Goal: Task Accomplishment & Management: Manage account settings

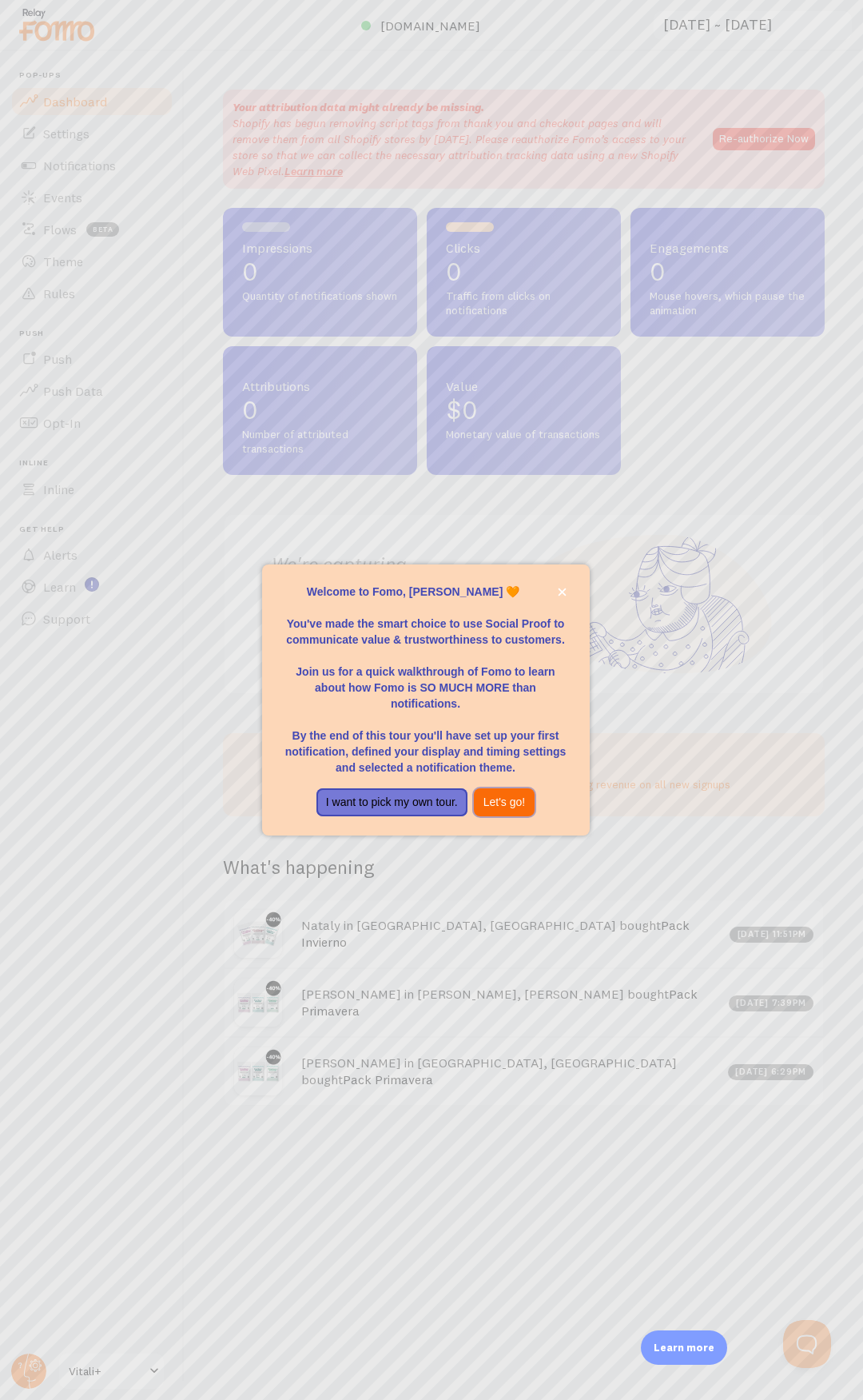
click at [510, 801] on button "Let's go!" at bounding box center [505, 802] width 62 height 29
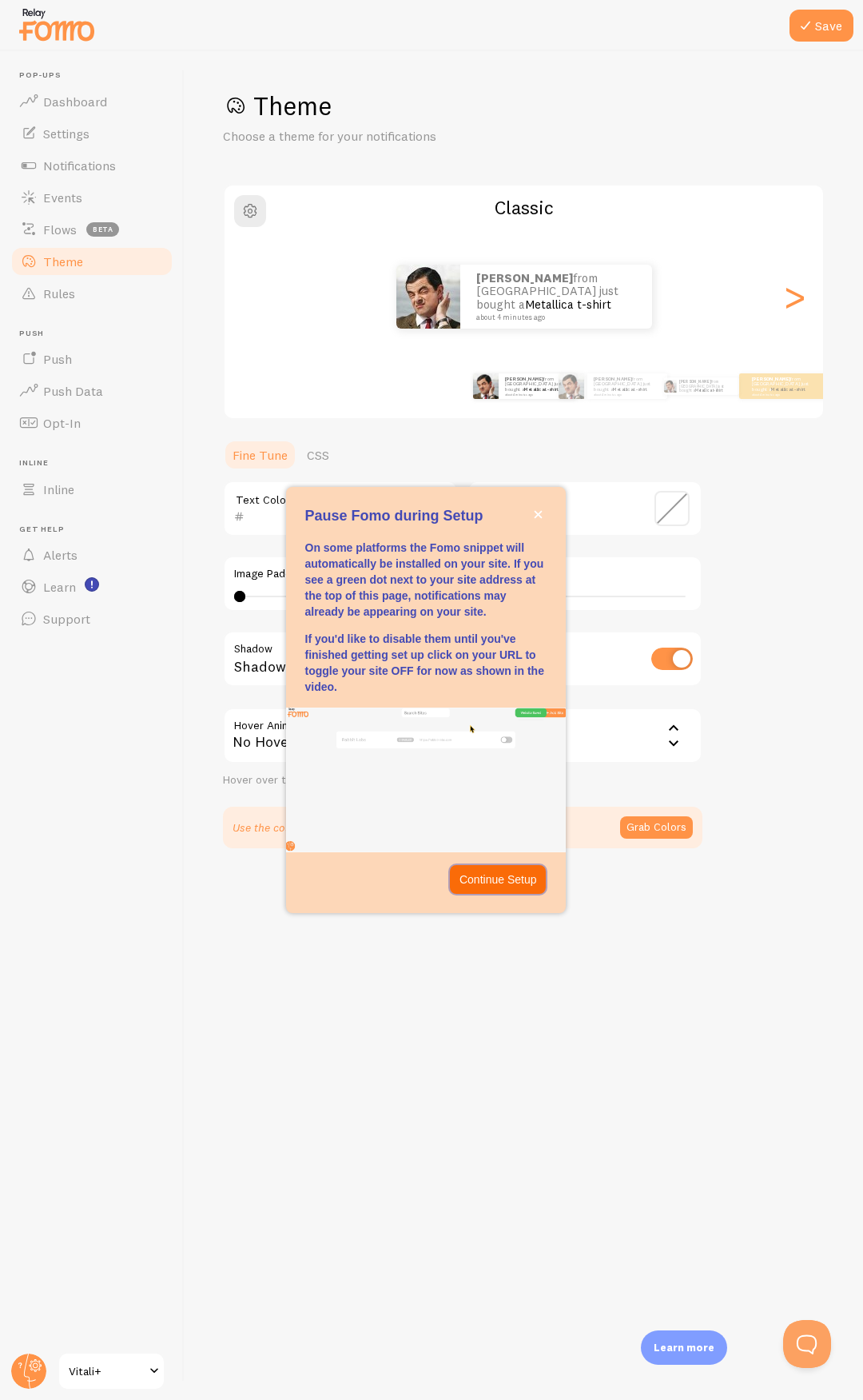
click at [468, 878] on p "Continue Setup" at bounding box center [498, 879] width 78 height 16
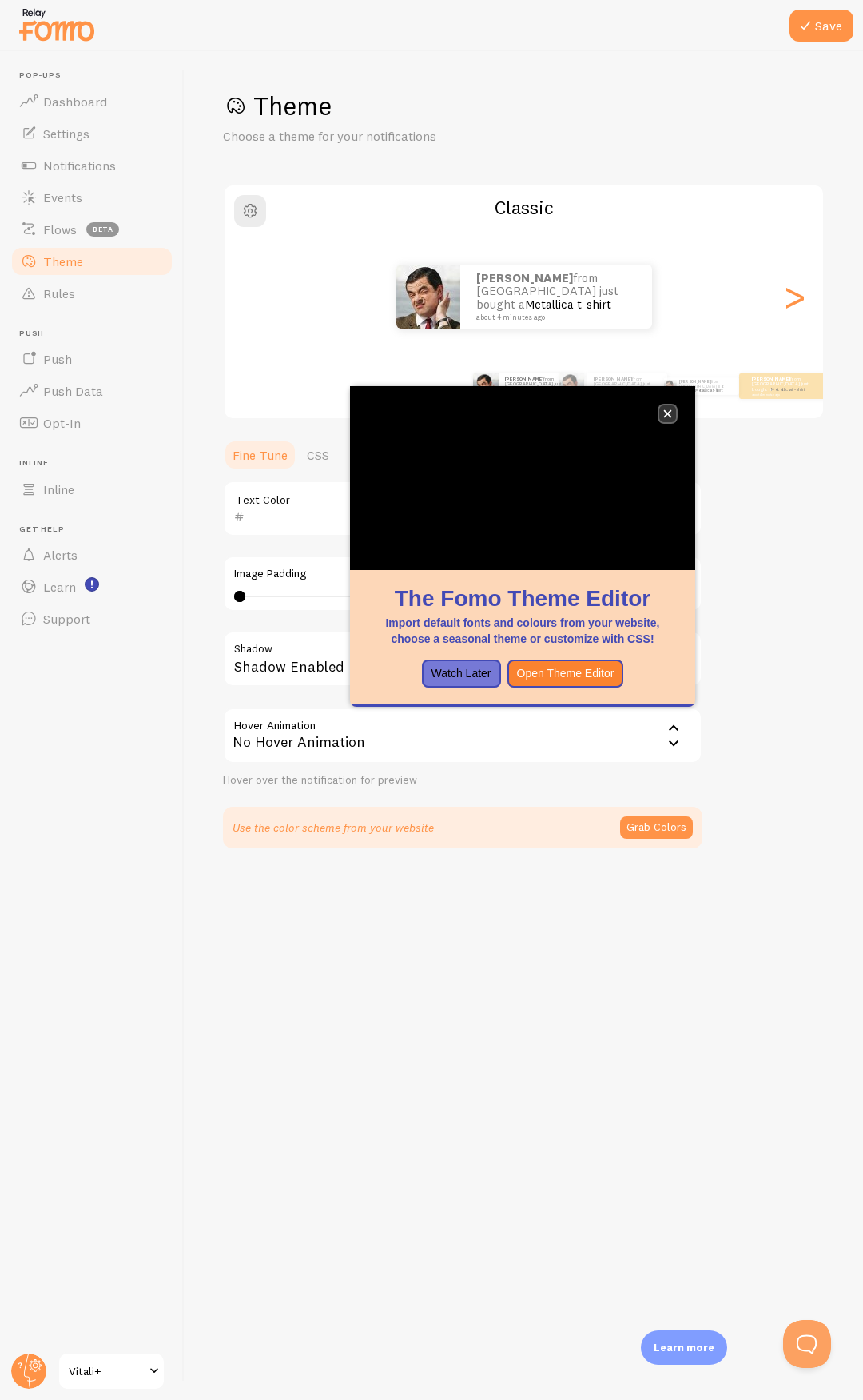
click at [668, 412] on icon "close," at bounding box center [668, 414] width 8 height 8
click at [670, 409] on icon "close," at bounding box center [667, 413] width 9 height 9
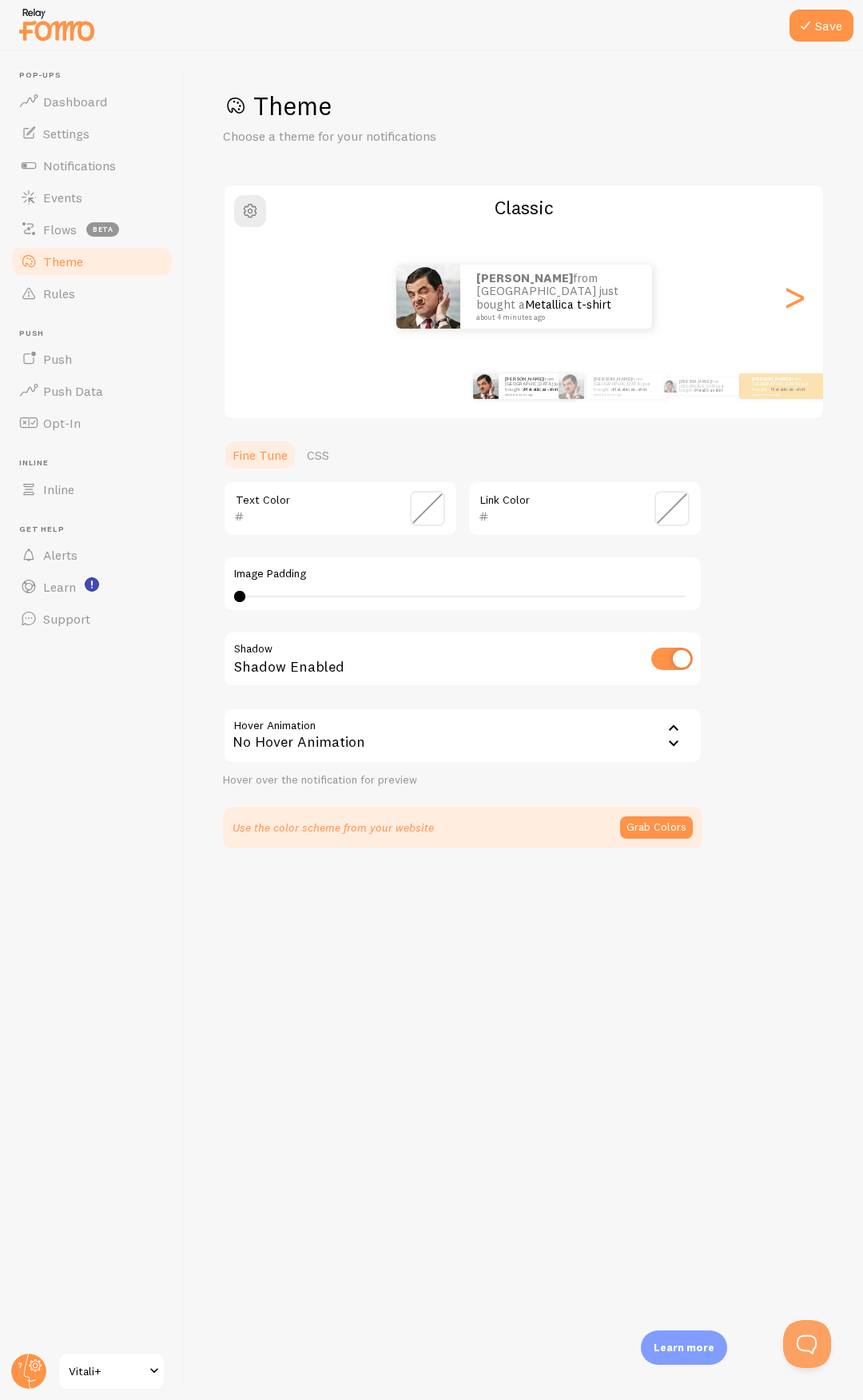
click at [271, 597] on div "0 0 - undefined" at bounding box center [463, 597] width 446 height 2
drag, startPoint x: 278, startPoint y: 598, endPoint x: 577, endPoint y: 607, distance: 299.1
click at [577, 607] on div "Image Padding 3" at bounding box center [462, 583] width 480 height 56
type input "0"
click at [156, 567] on main "Pop-ups Dashboard Settings Notifications Events Flows beta Theme Rules Push Pus…" at bounding box center [432, 725] width 863 height 1348
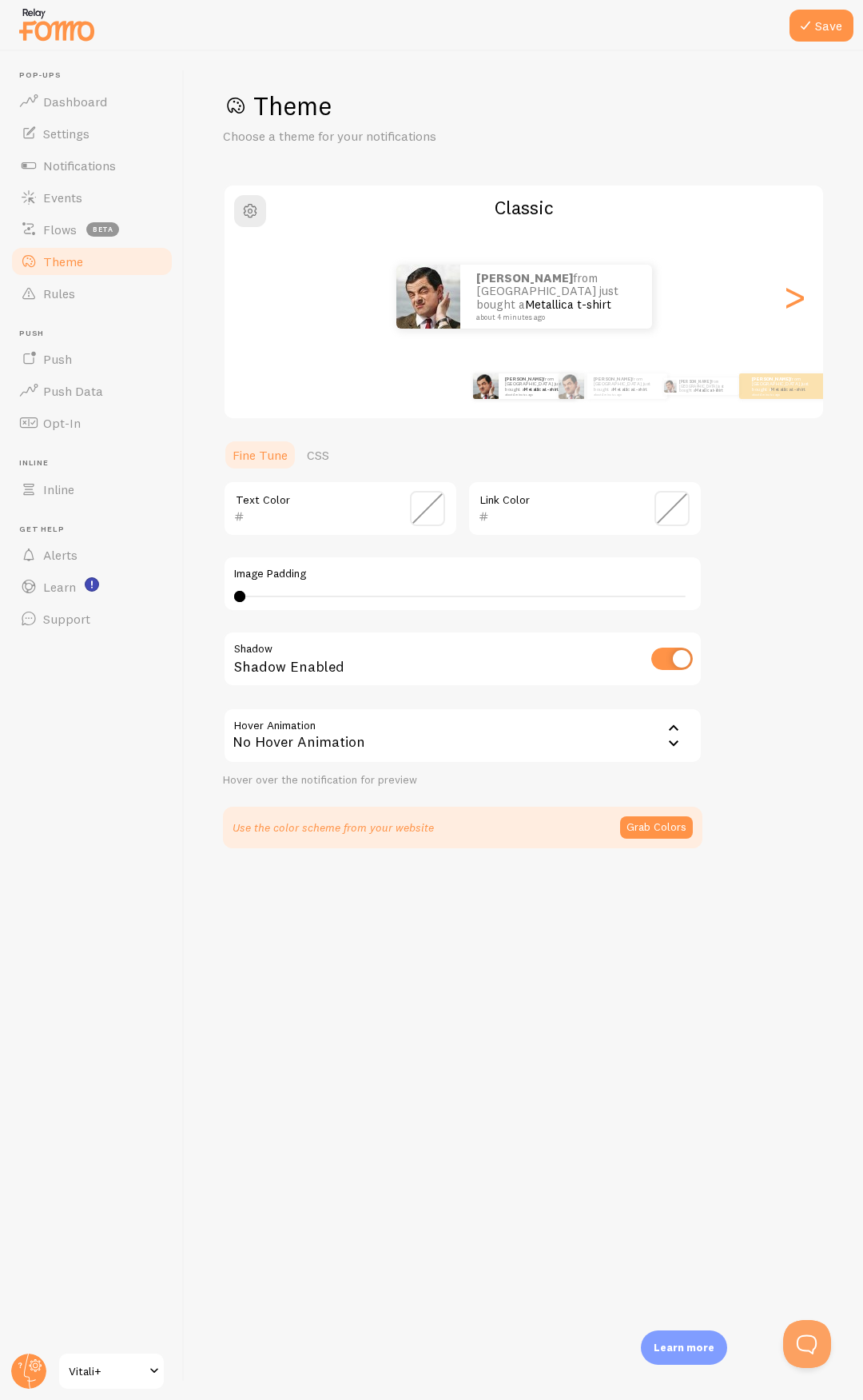
click at [332, 735] on div "No Hover Animation" at bounding box center [462, 735] width 480 height 56
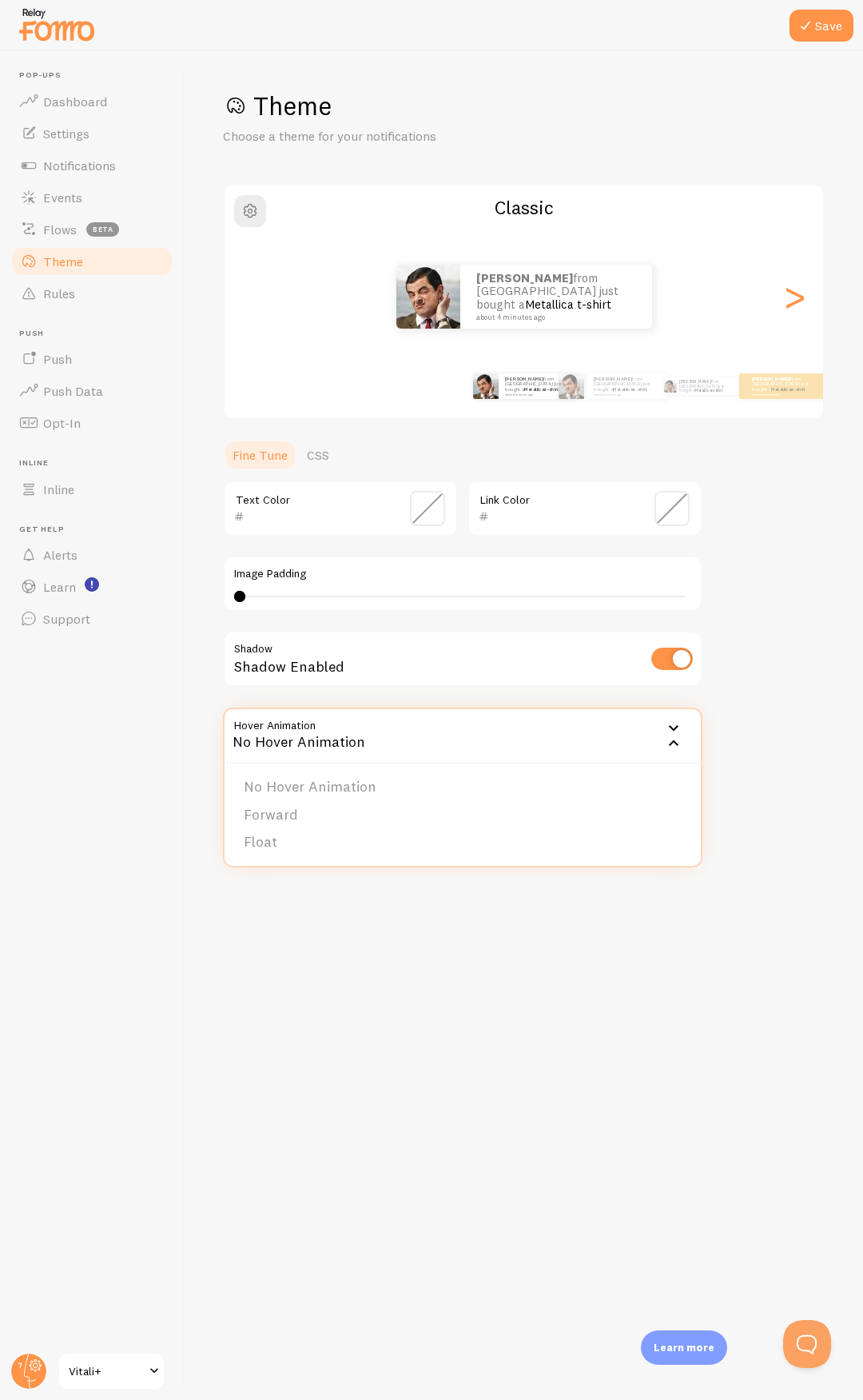
click at [332, 735] on div "No Hover Animation" at bounding box center [462, 735] width 480 height 56
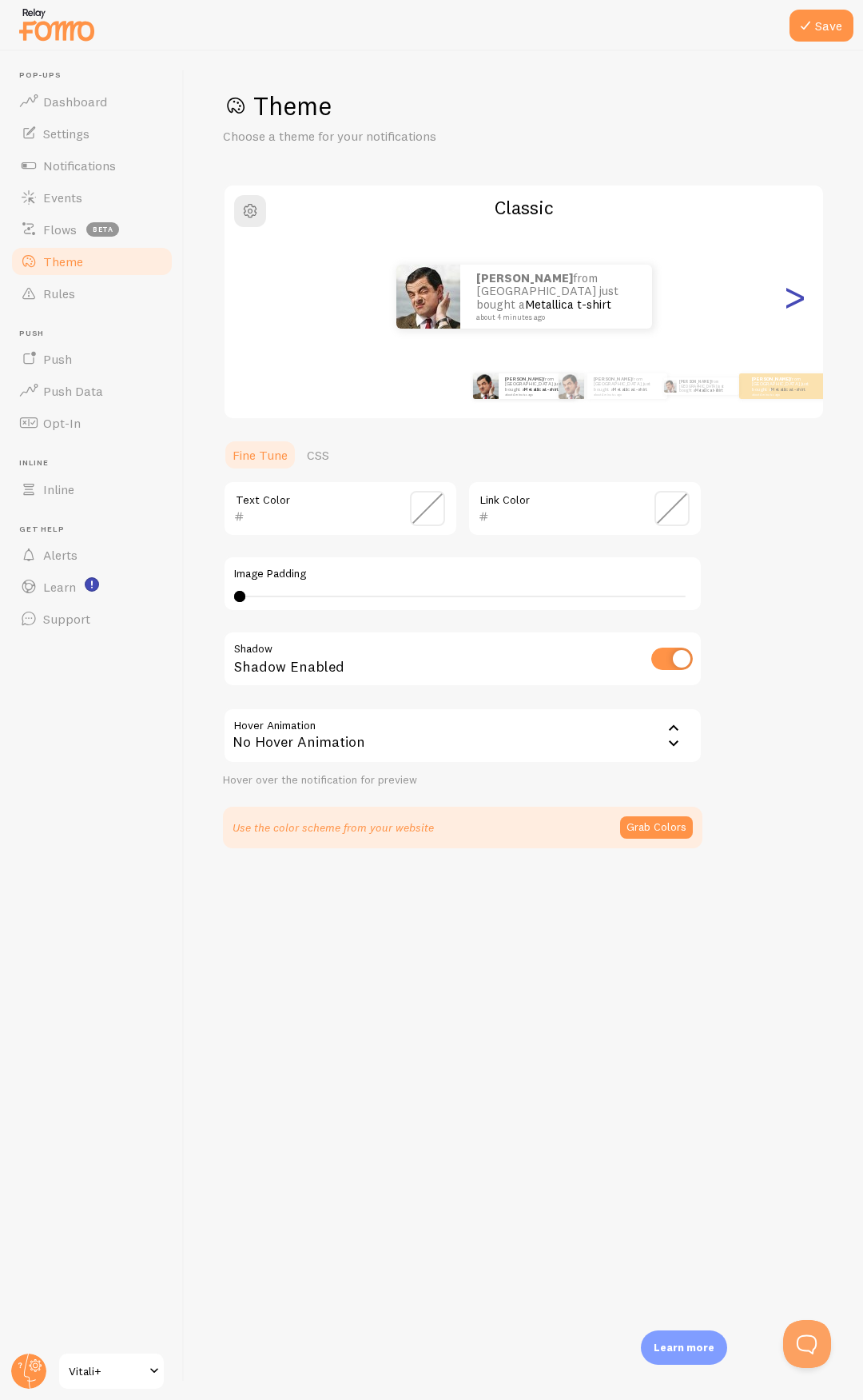
click at [804, 296] on div ">" at bounding box center [795, 297] width 19 height 115
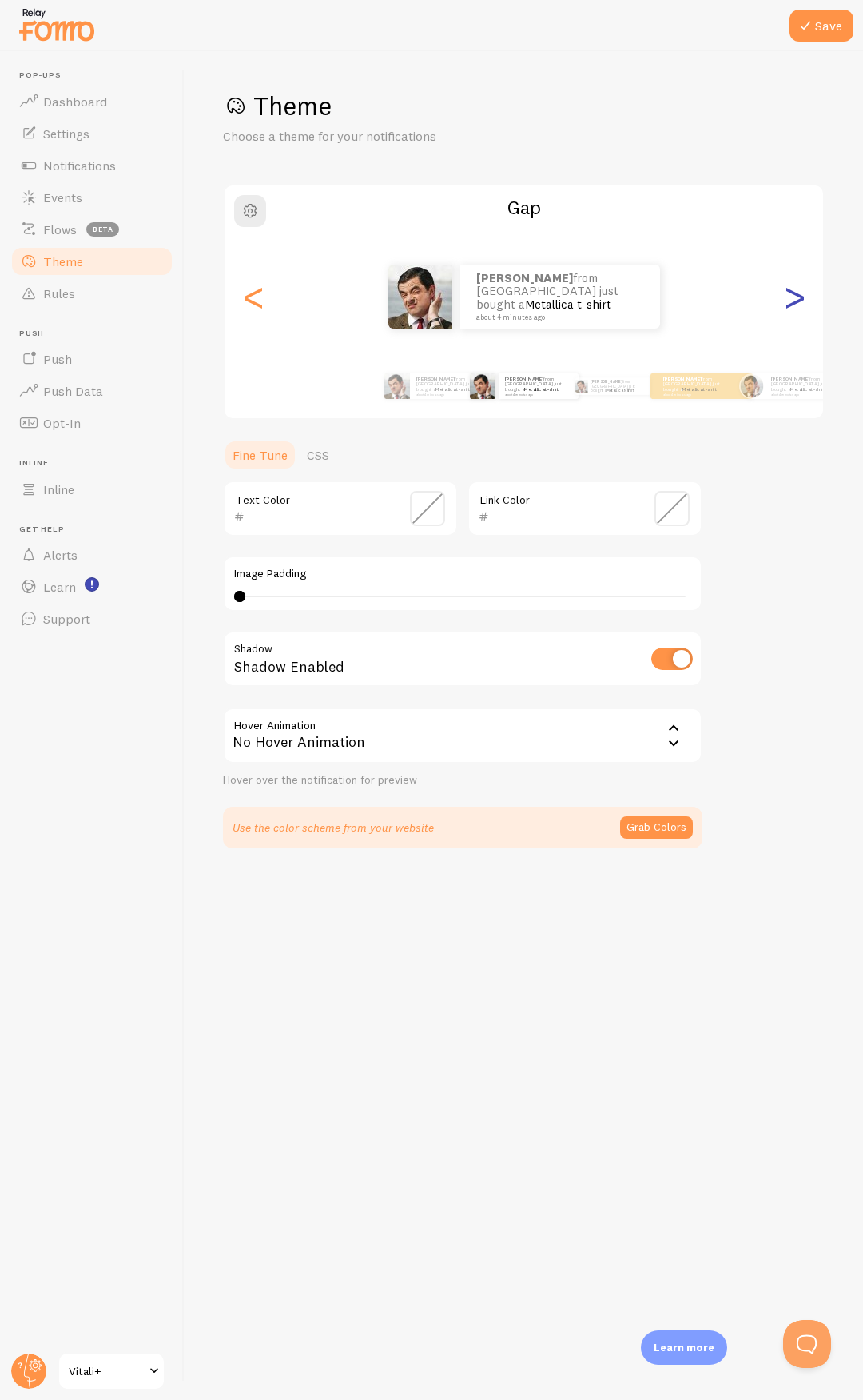
click at [797, 305] on div ">" at bounding box center [795, 297] width 19 height 115
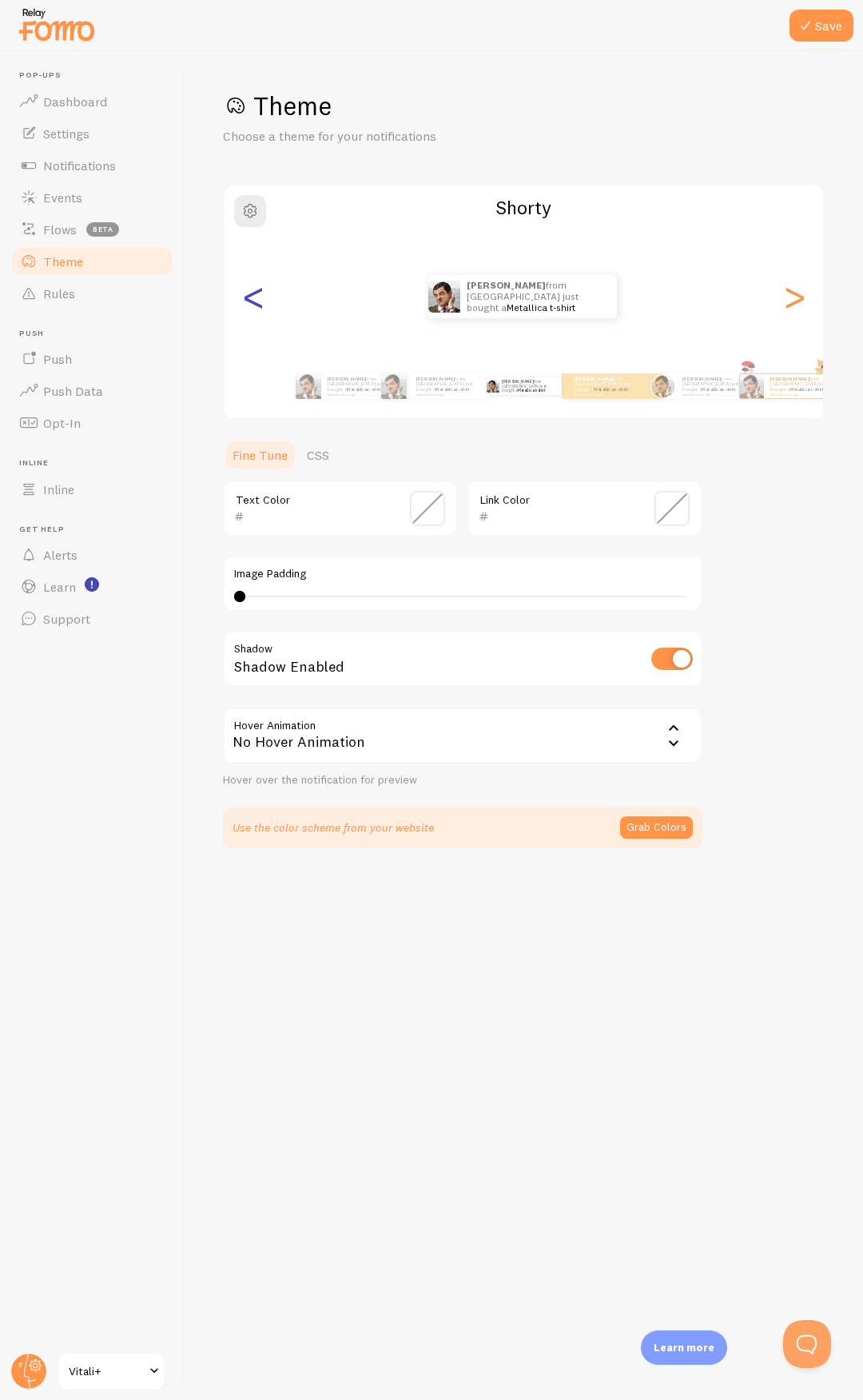
click at [255, 302] on div "<" at bounding box center [254, 297] width 19 height 115
click at [248, 306] on div "<" at bounding box center [254, 297] width 19 height 115
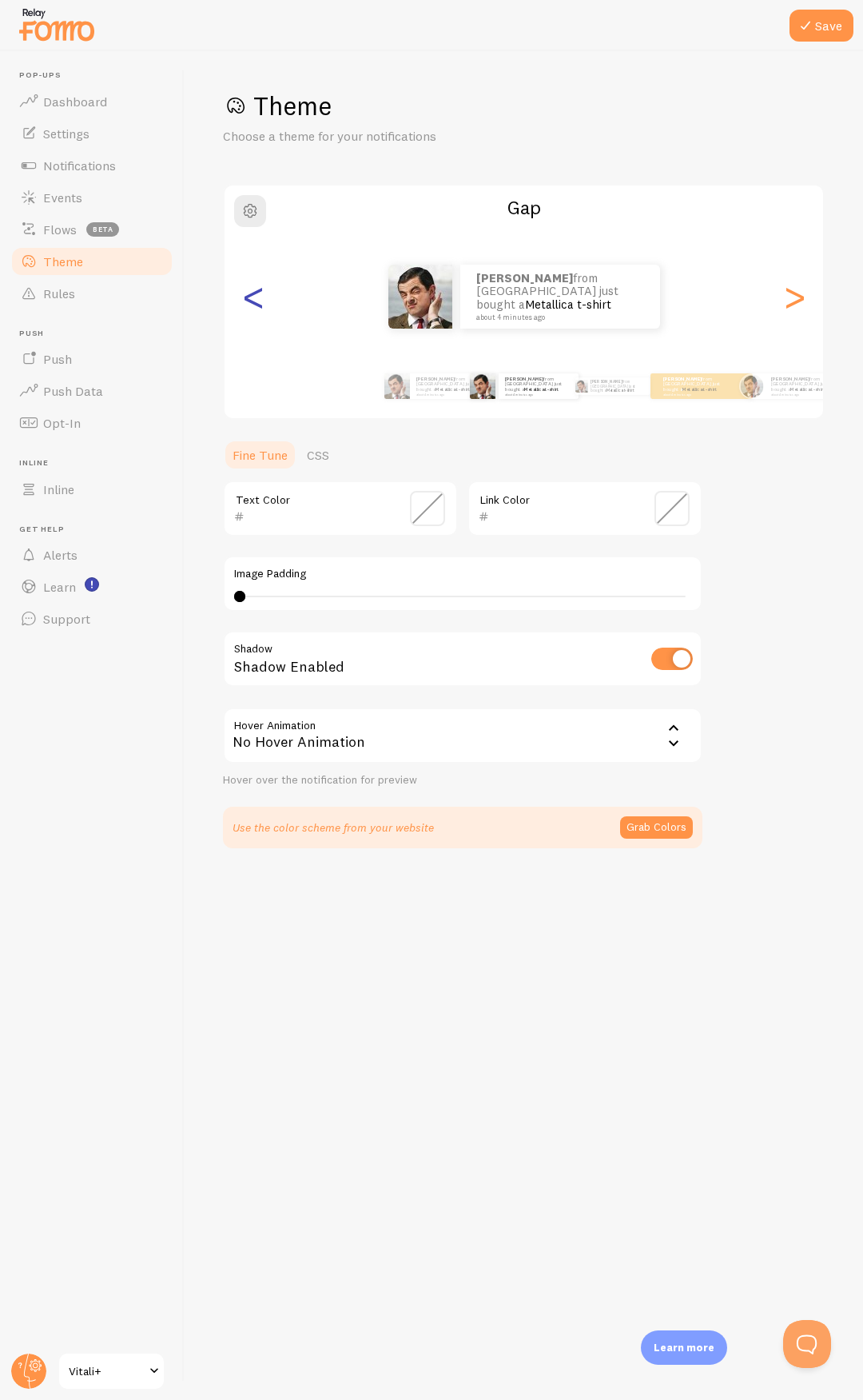
click at [249, 306] on div "<" at bounding box center [254, 297] width 19 height 115
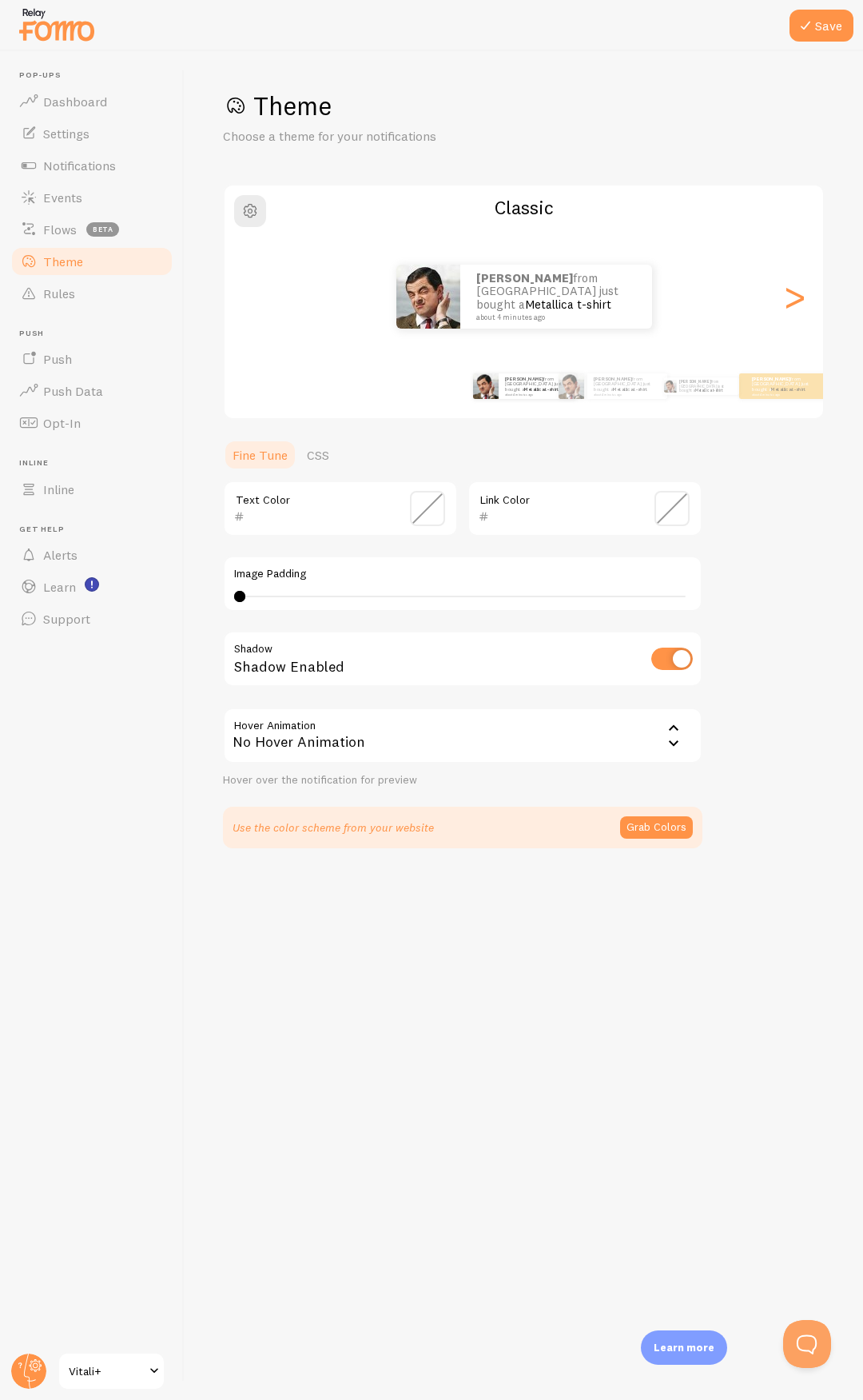
click at [450, 919] on div "Save Theme Choose a theme for your notifications Classic Mauricio from Chile ju…" at bounding box center [524, 725] width 678 height 1348
click at [658, 508] on span at bounding box center [672, 508] width 36 height 36
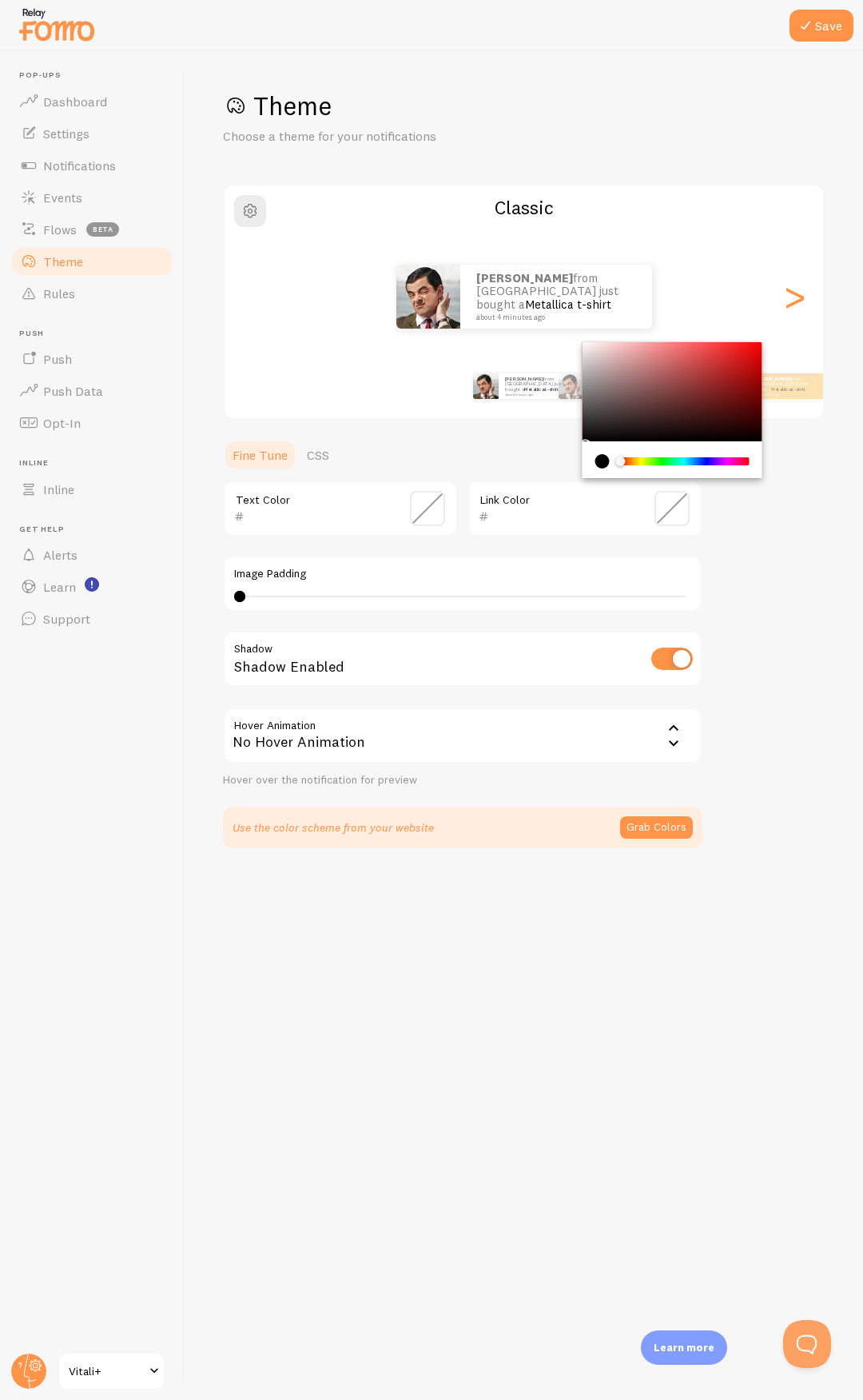
click at [681, 500] on span at bounding box center [672, 508] width 36 height 36
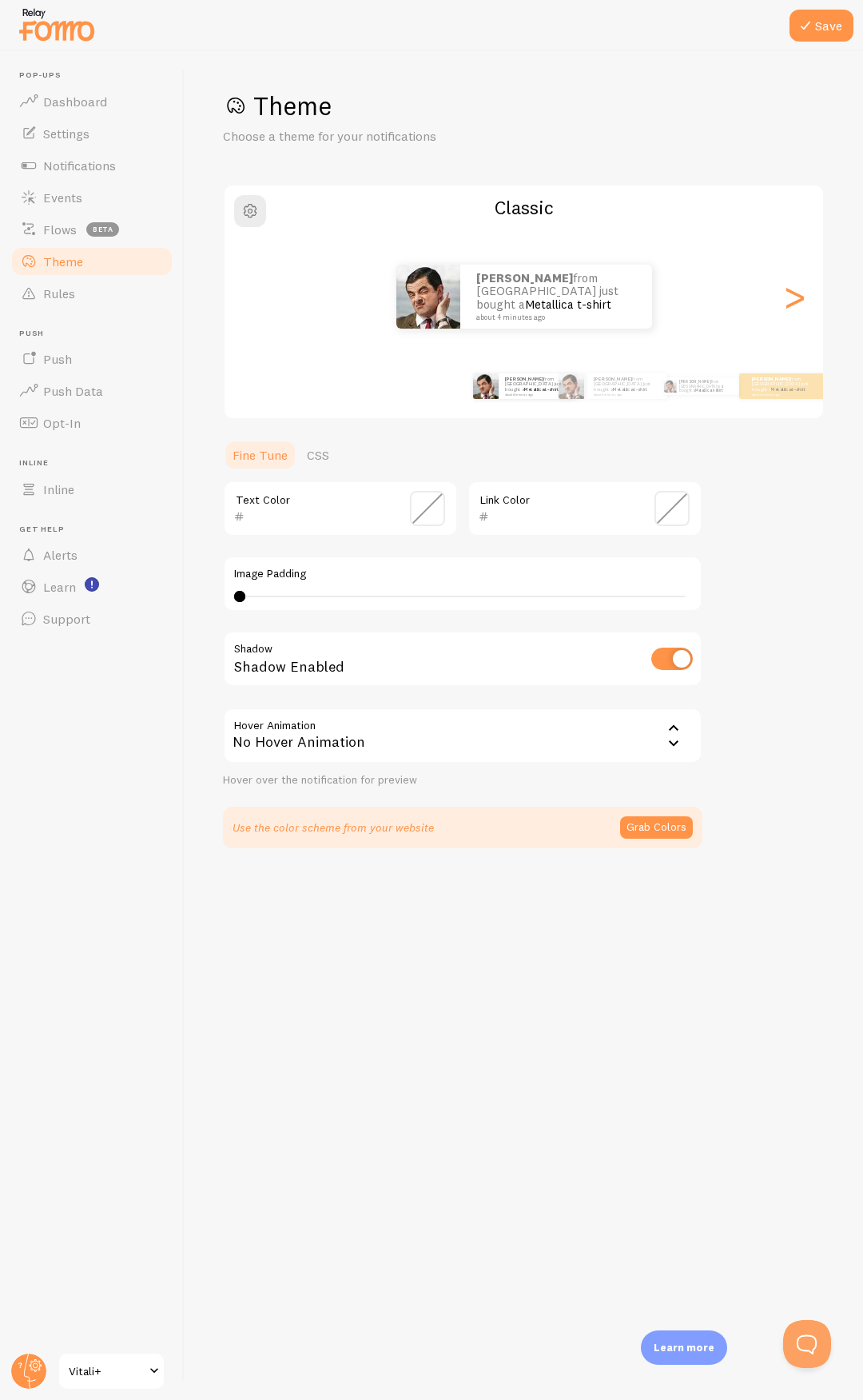
click at [663, 495] on span at bounding box center [672, 508] width 36 height 36
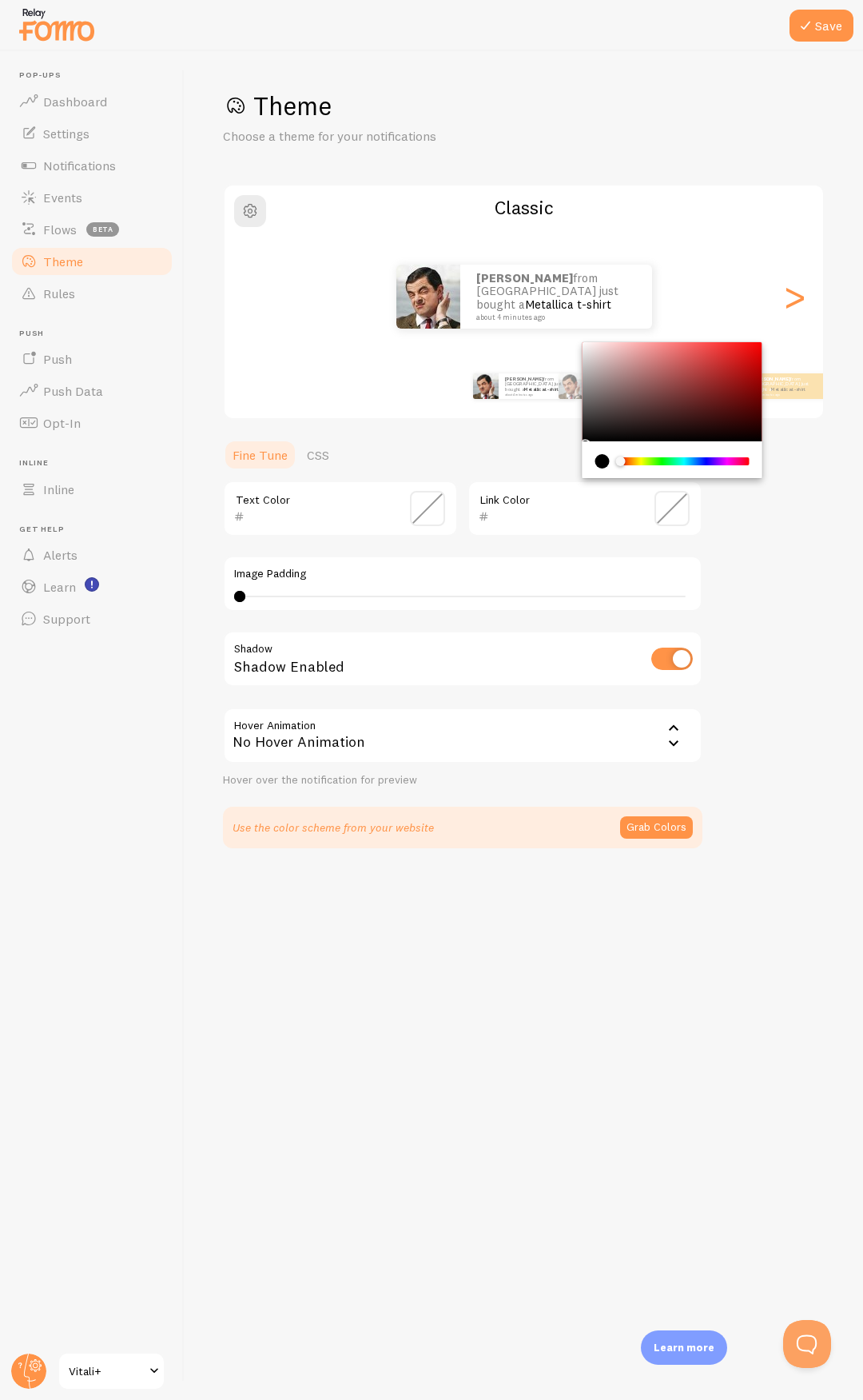
click at [580, 466] on ul "Fine Tune CSS" at bounding box center [462, 454] width 480 height 32
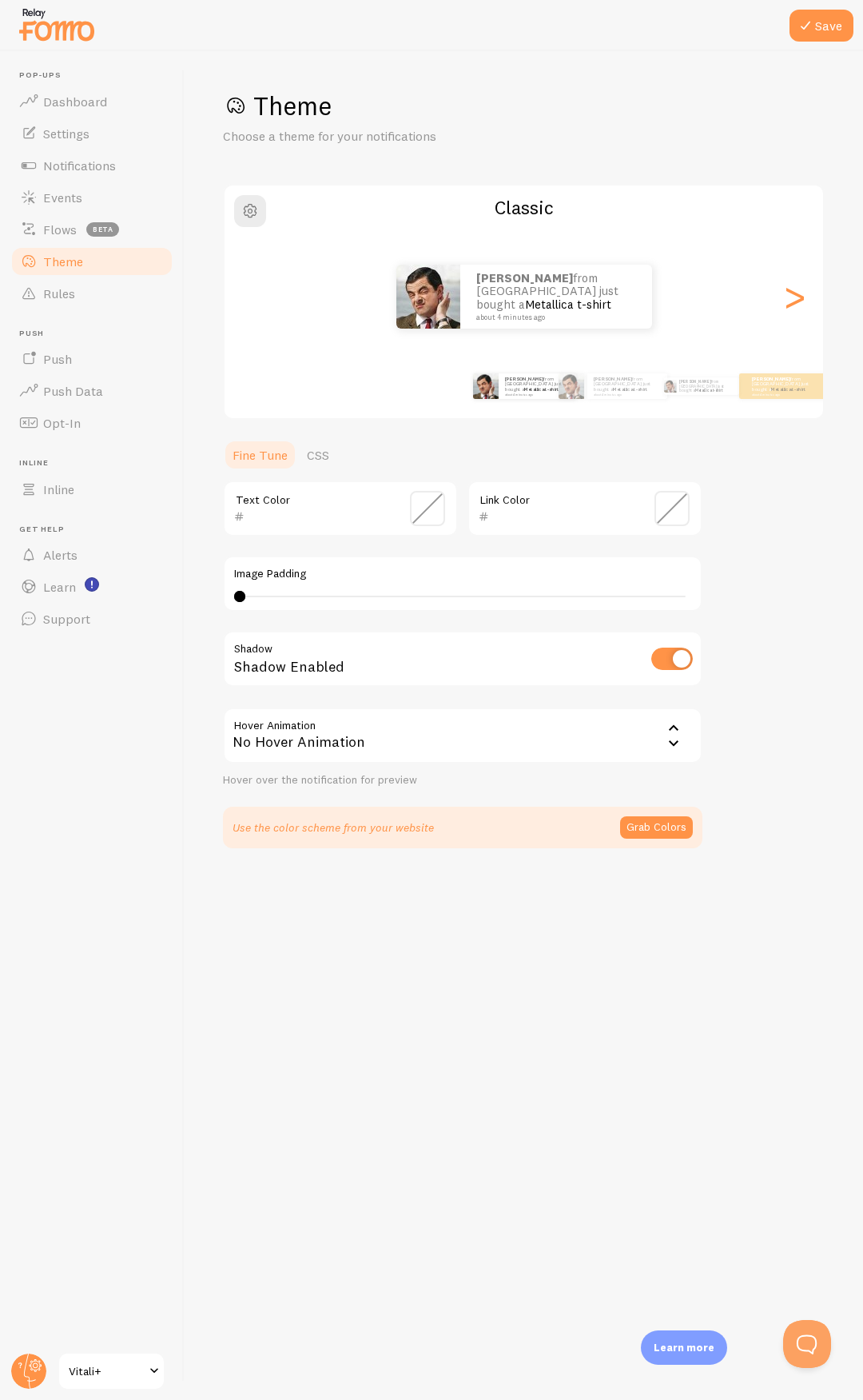
click at [601, 463] on div "current color is #000000" at bounding box center [603, 461] width 14 height 14
click at [668, 506] on span at bounding box center [672, 508] width 36 height 36
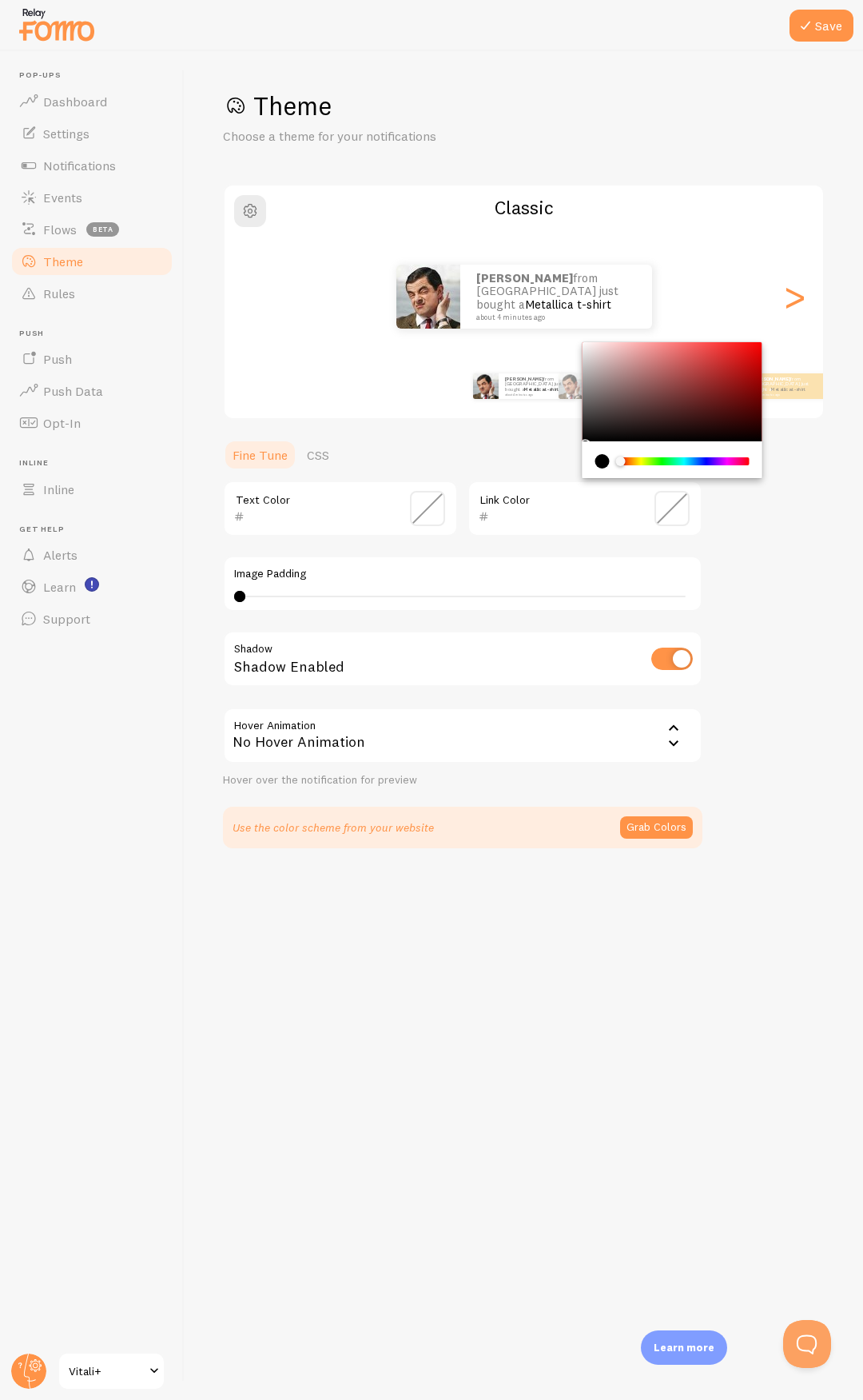
drag, startPoint x: 552, startPoint y: 511, endPoint x: 527, endPoint y: 510, distance: 25.0
click at [551, 511] on input "text" at bounding box center [562, 516] width 146 height 19
click at [510, 518] on input "text" at bounding box center [562, 516] width 146 height 19
type input "005940"
click at [816, 575] on div "Theme Choose a theme for your notifications Classic Mauricio from Chile just bo…" at bounding box center [524, 468] width 602 height 758
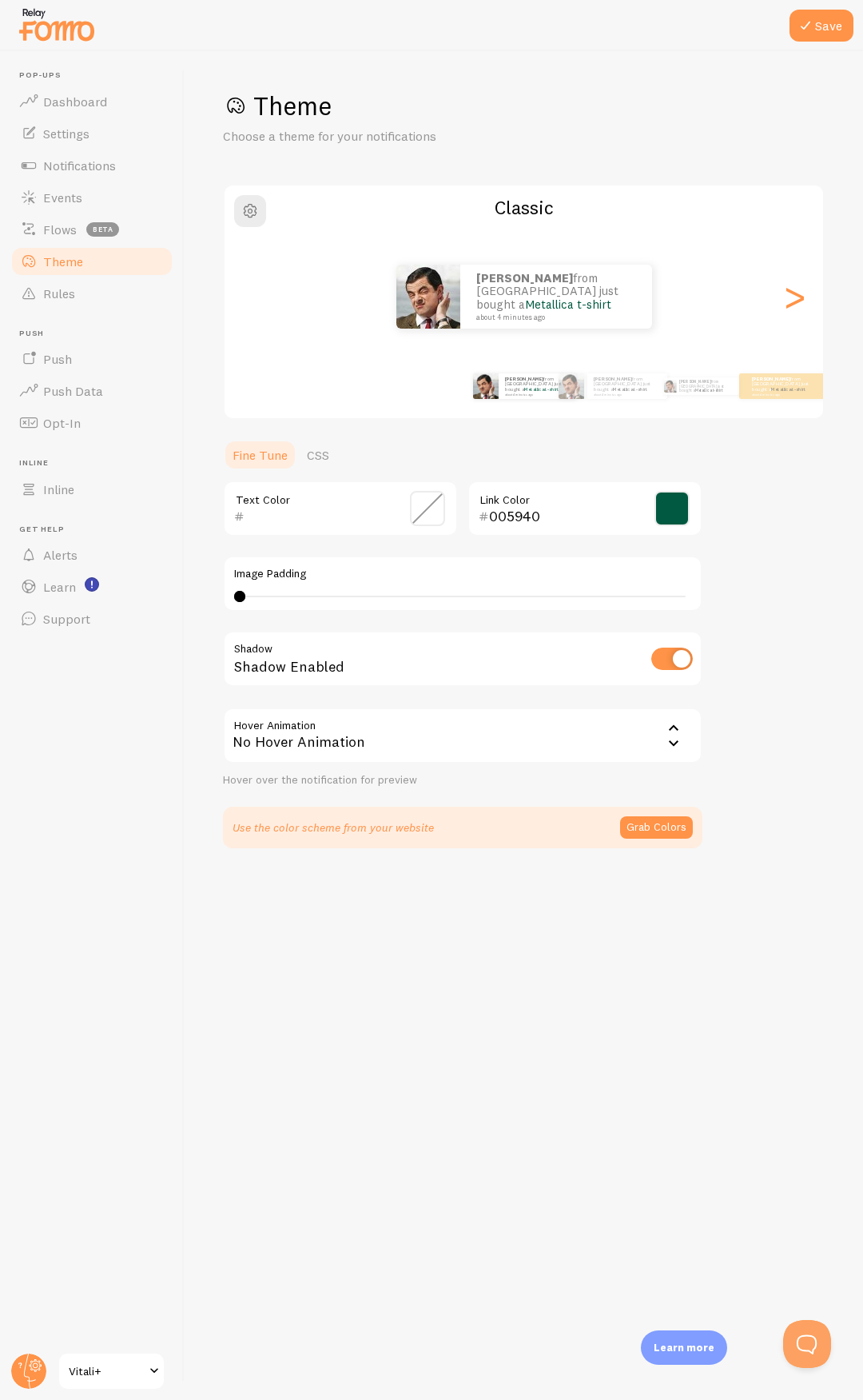
click at [359, 497] on div "Text Color" at bounding box center [340, 508] width 235 height 56
click at [417, 507] on span at bounding box center [428, 508] width 36 height 36
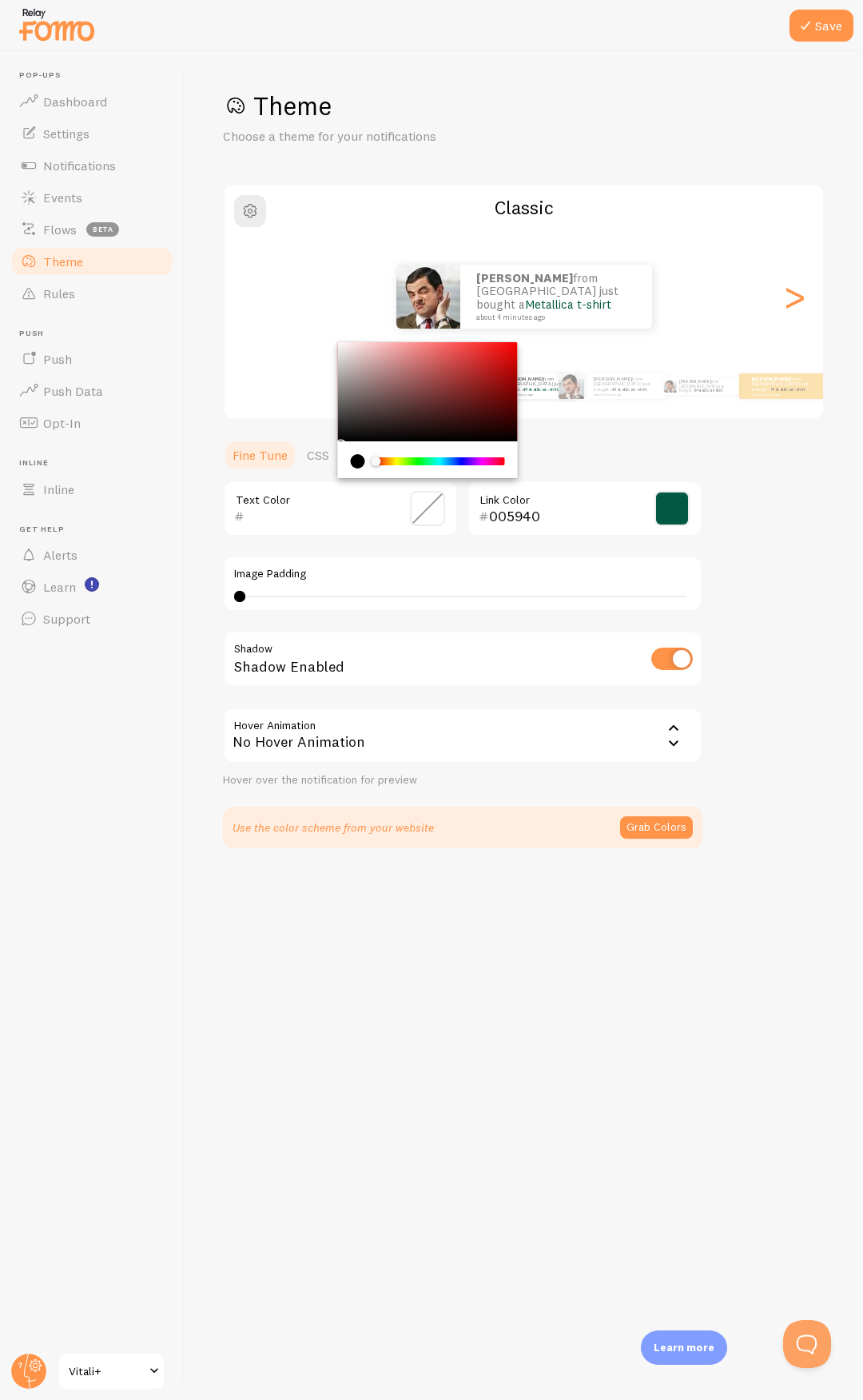
click at [350, 454] on div "Chrome color picker" at bounding box center [428, 459] width 180 height 37
click at [360, 463] on div "current color is #000000" at bounding box center [358, 461] width 14 height 14
click at [786, 532] on div "Theme Choose a theme for your notifications Classic Mauricio from Chile just bo…" at bounding box center [524, 468] width 602 height 758
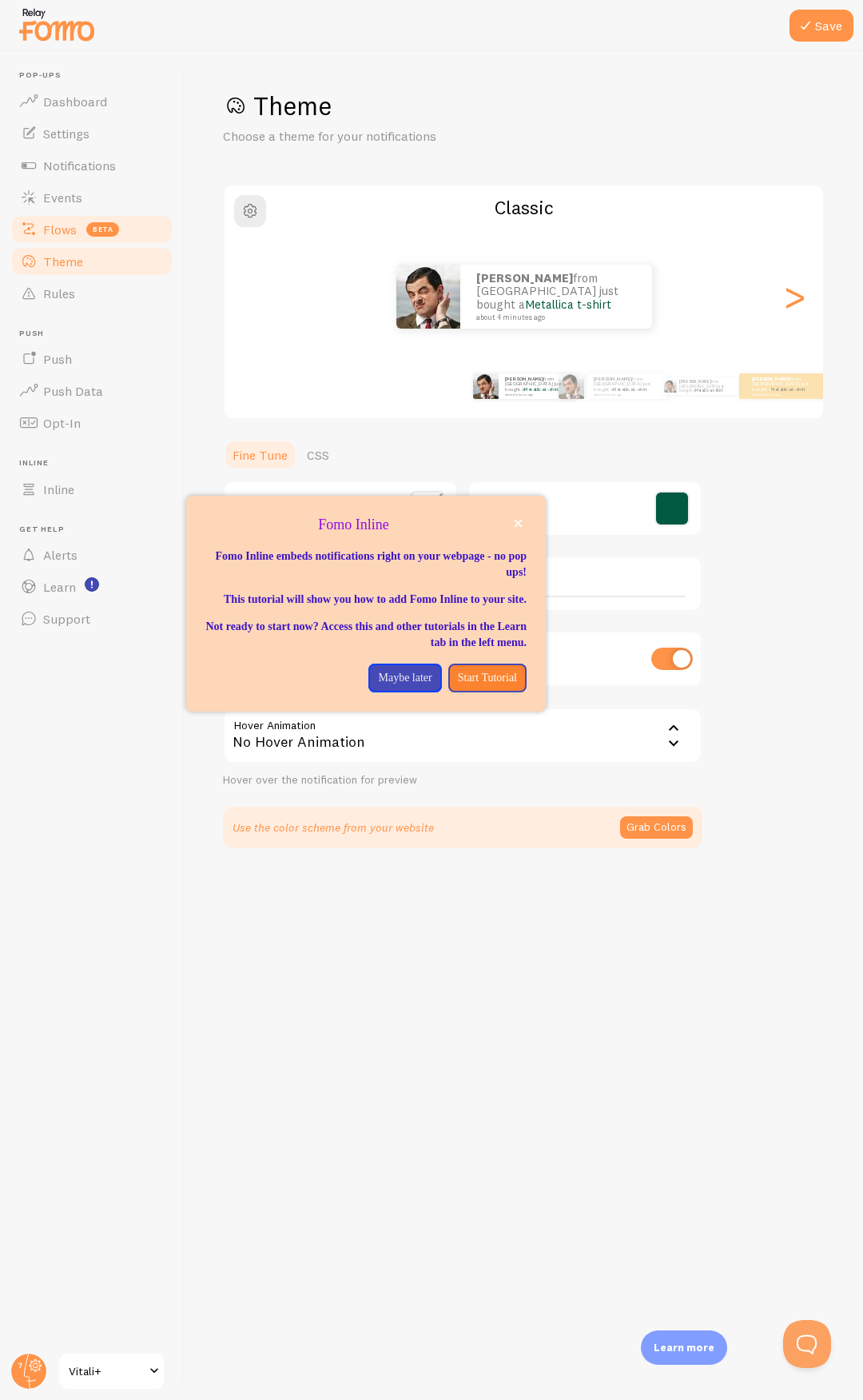
click at [121, 231] on link "Flows beta" at bounding box center [91, 229] width 164 height 32
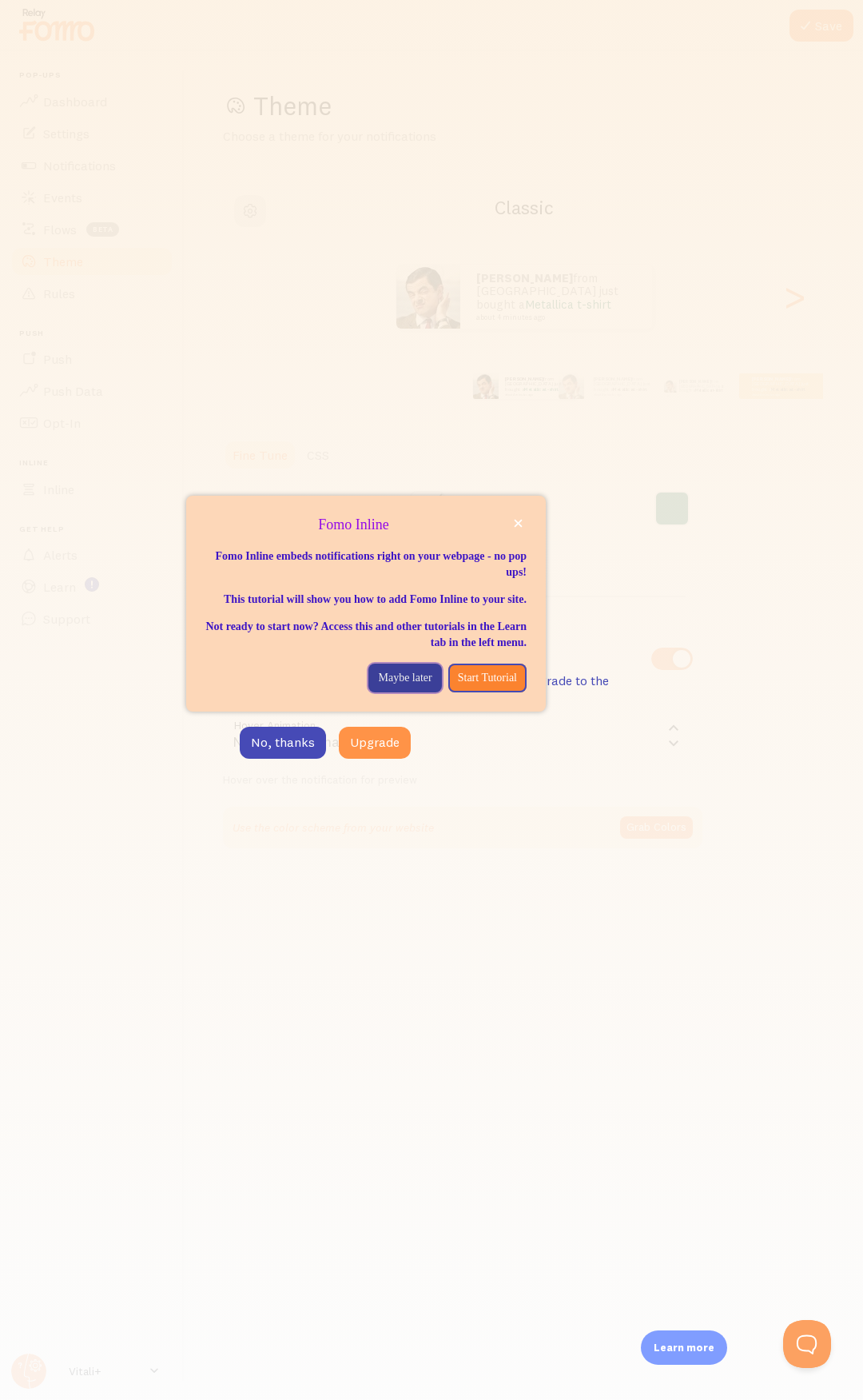
click at [402, 686] on p "Maybe later" at bounding box center [405, 677] width 54 height 16
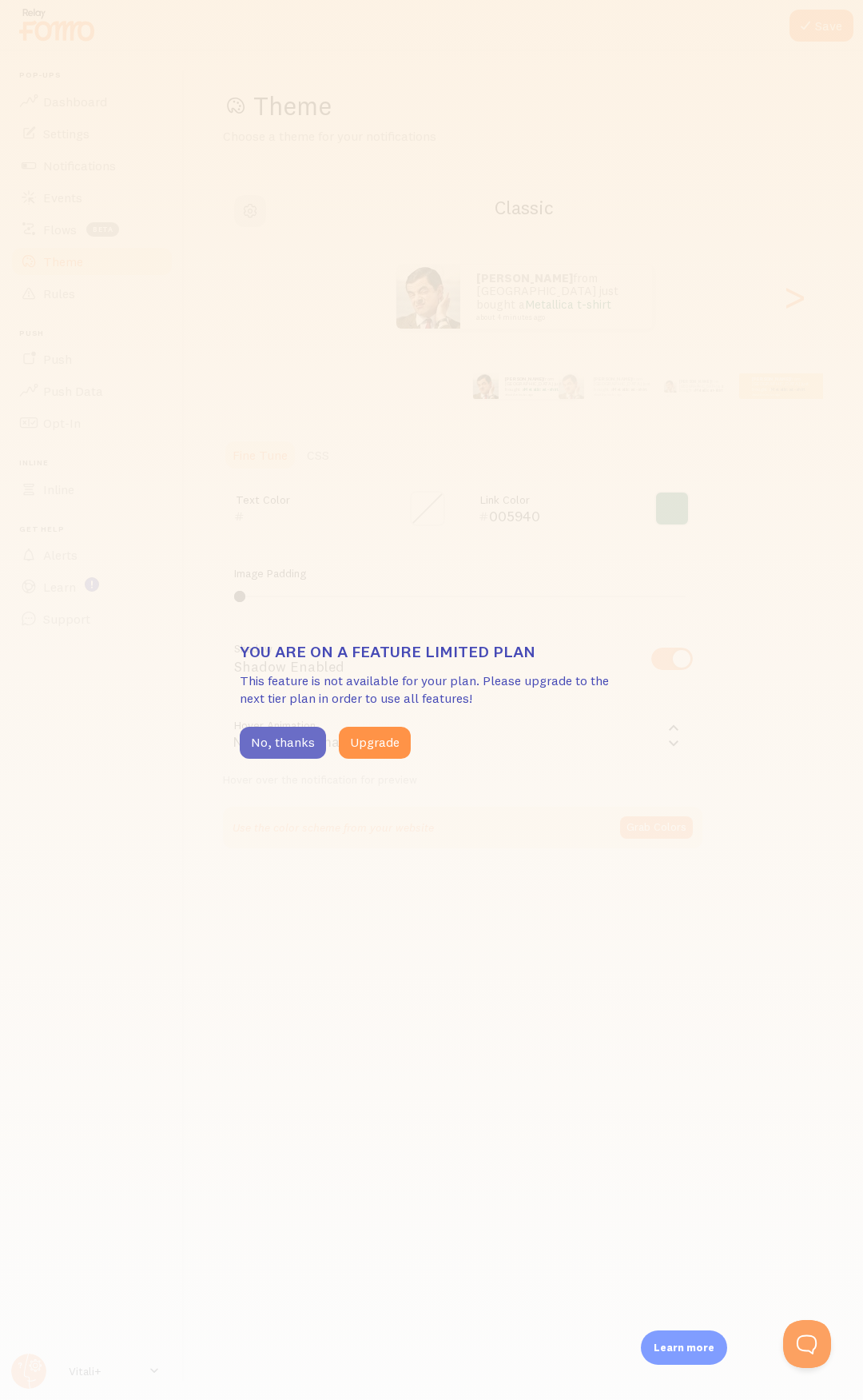
click at [307, 749] on button "No, thanks" at bounding box center [284, 742] width 86 height 32
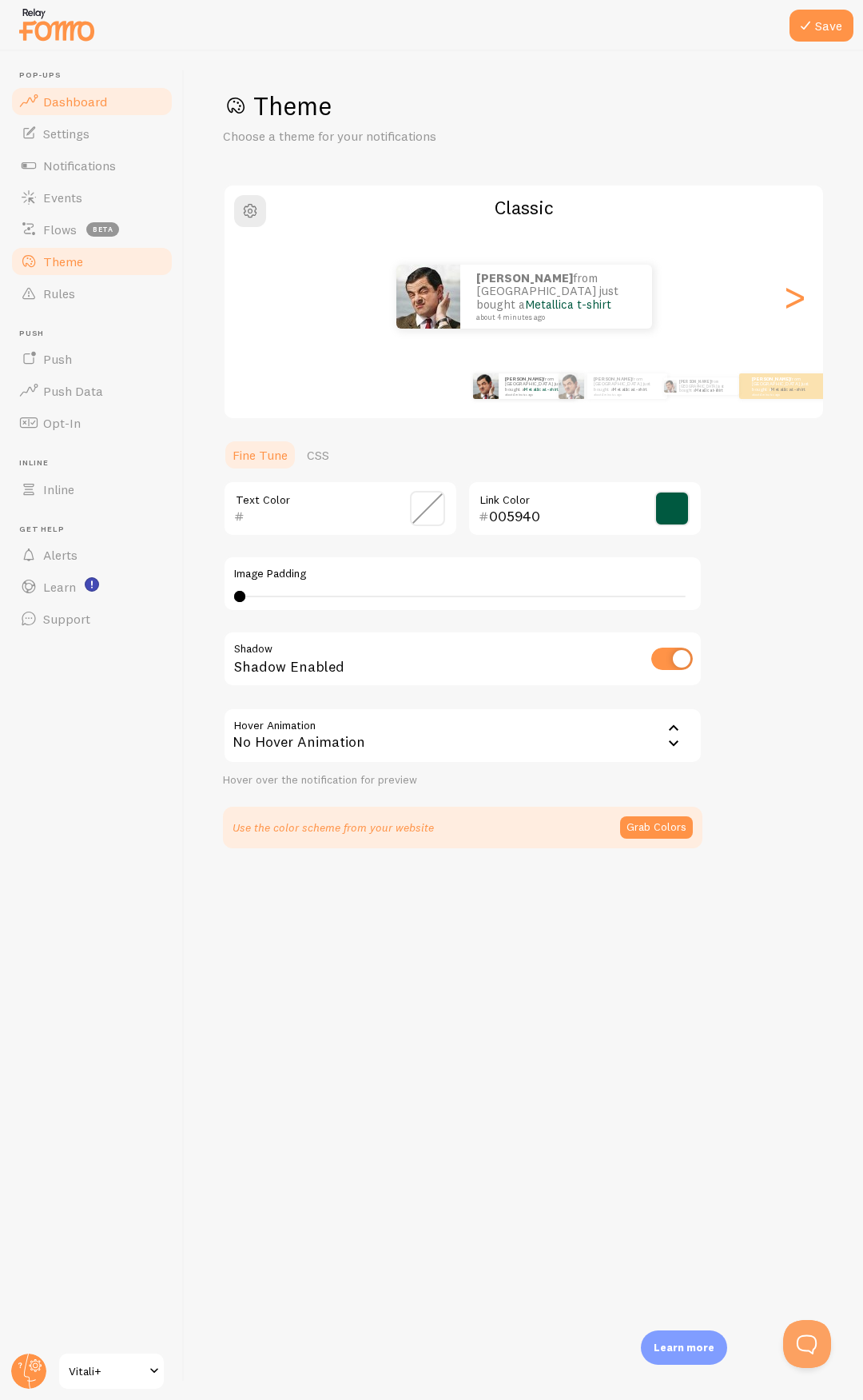
click at [85, 97] on span "Dashboard" at bounding box center [75, 101] width 64 height 16
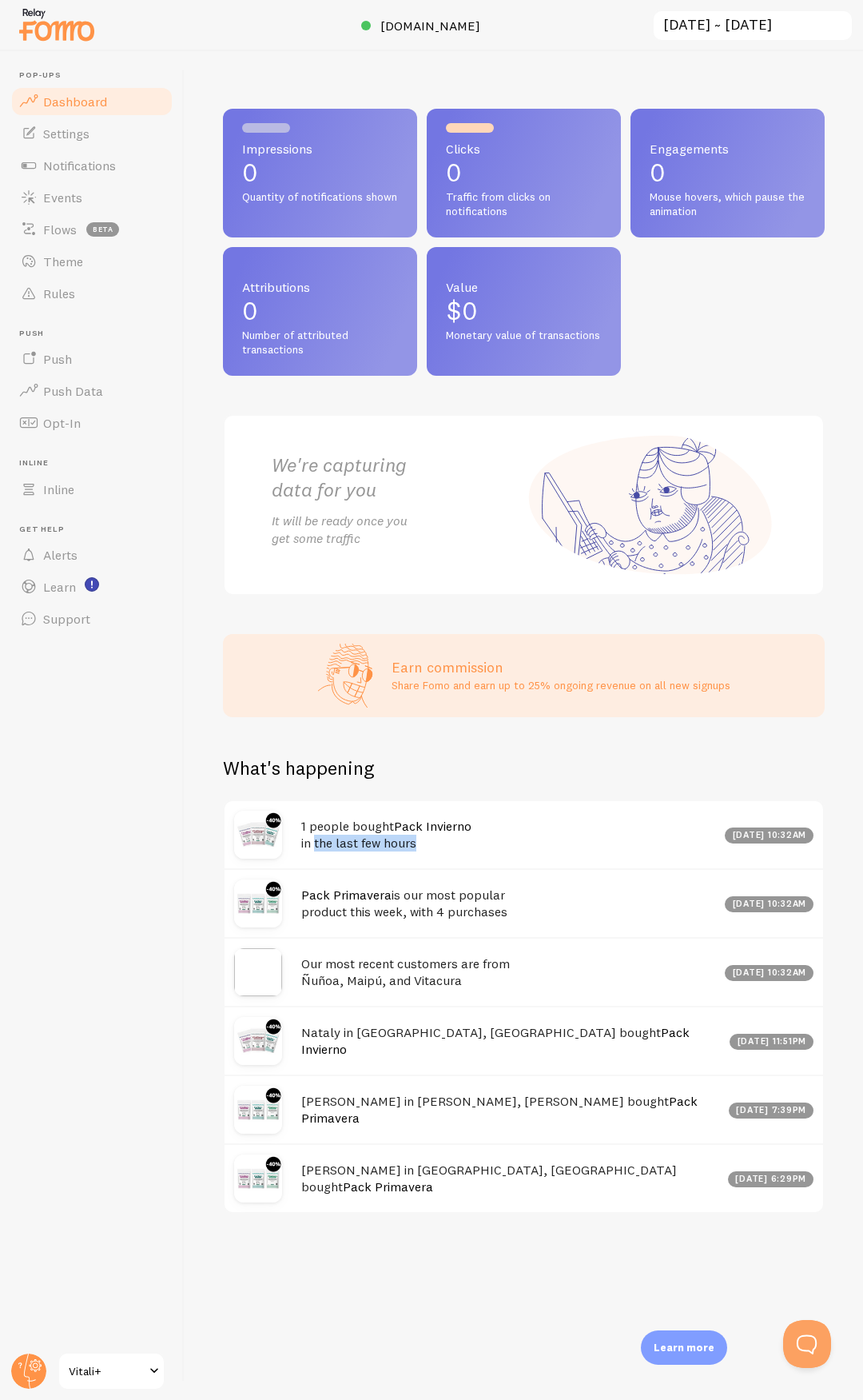
drag, startPoint x: 448, startPoint y: 843, endPoint x: 316, endPoint y: 836, distance: 132.2
click at [316, 836] on h4 "1 people bought Pack Invierno in the last few hours" at bounding box center [508, 834] width 414 height 33
click at [490, 836] on h4 "1 people bought Pack Invierno in the last few hours" at bounding box center [508, 834] width 414 height 33
click at [76, 1374] on span "Vitali+" at bounding box center [107, 1371] width 76 height 19
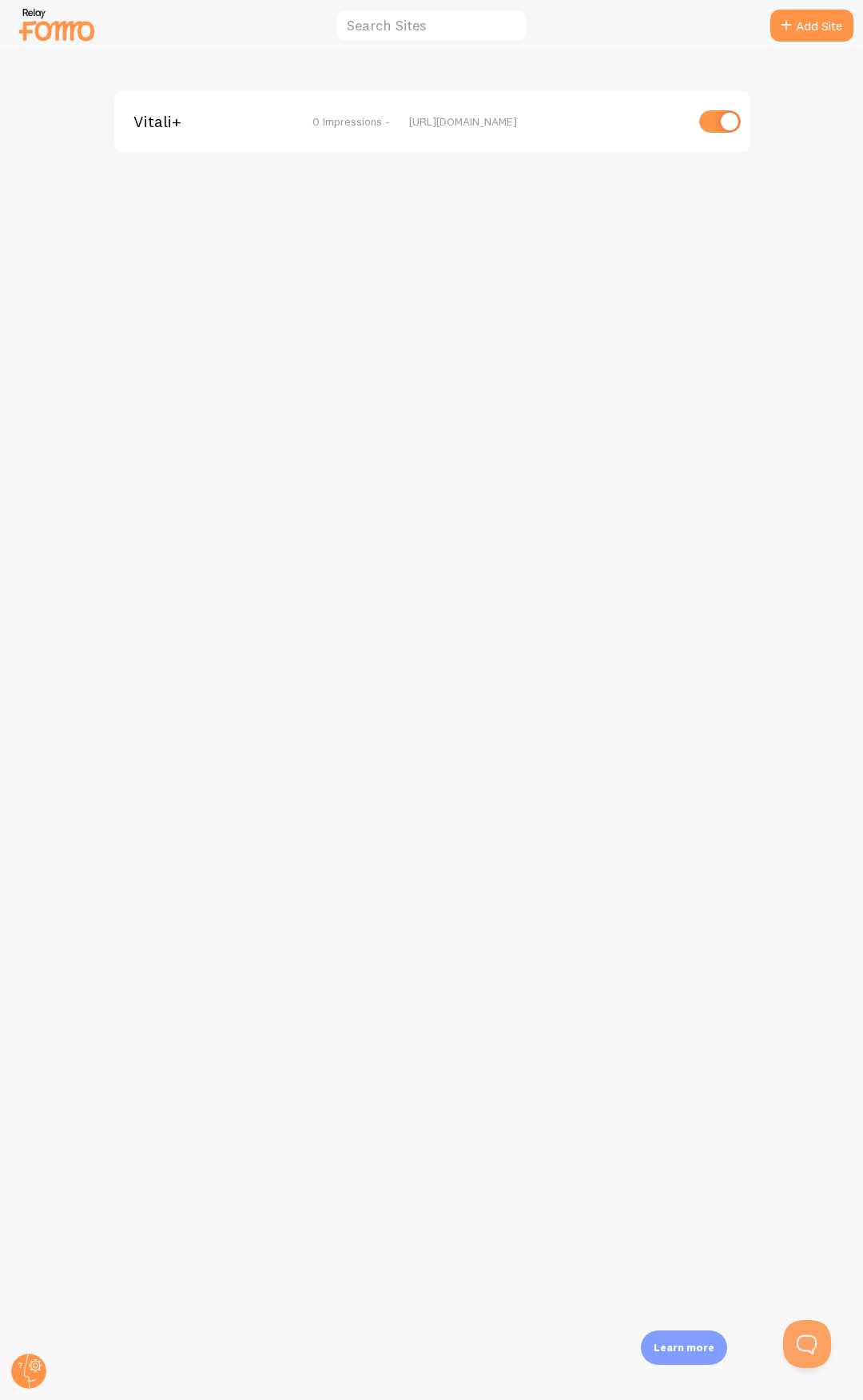
click at [460, 115] on div "[URL][DOMAIN_NAME]" at bounding box center [547, 121] width 276 height 14
click at [279, 125] on div "Vitali+ 0 Impressions -" at bounding box center [261, 121] width 257 height 14
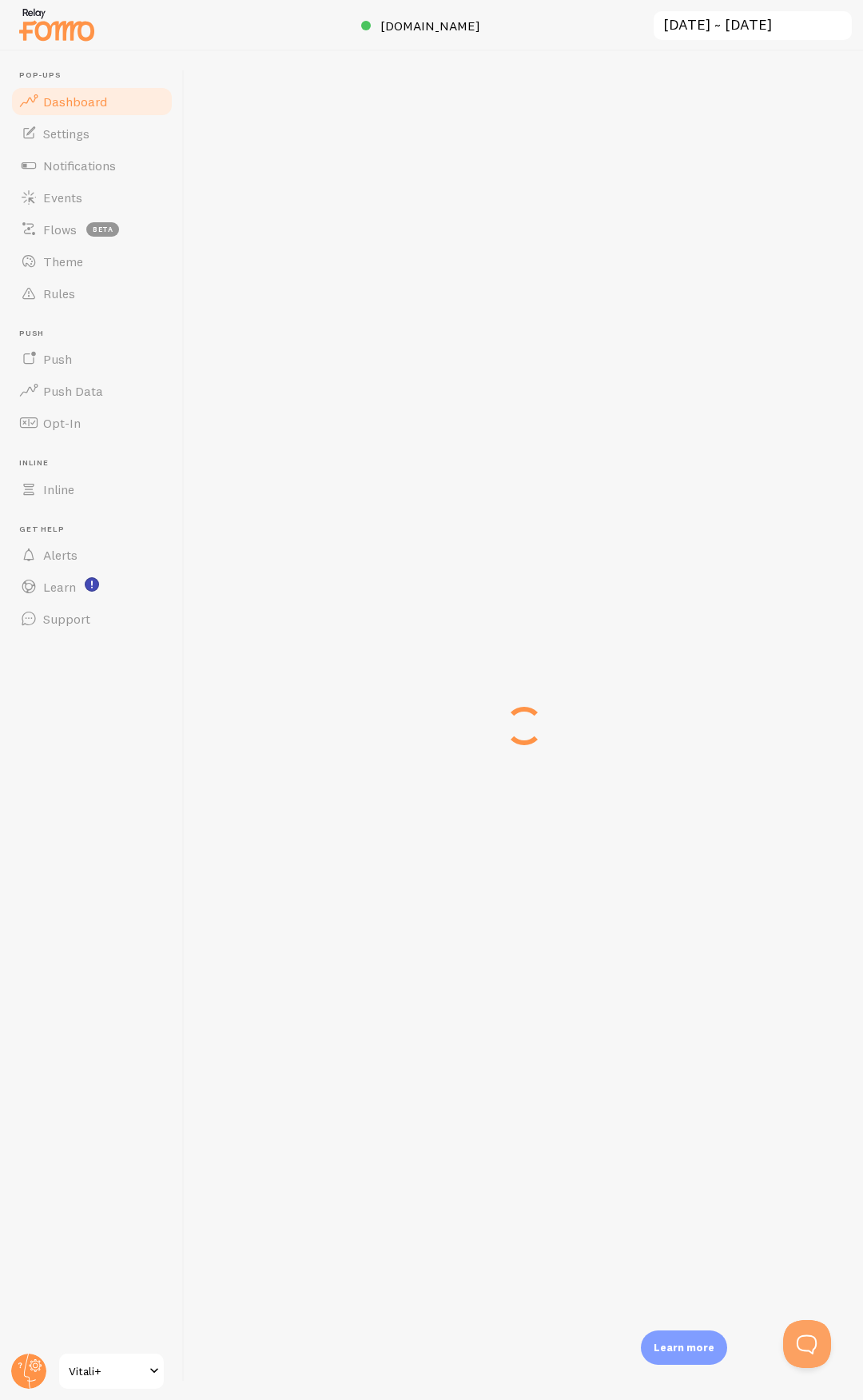
click at [199, 111] on div "vitalimas.cl 2025-08-20 ~ 2025-08-26 previous 7 days previous 30 days « ‹ » › A…" at bounding box center [524, 725] width 678 height 1348
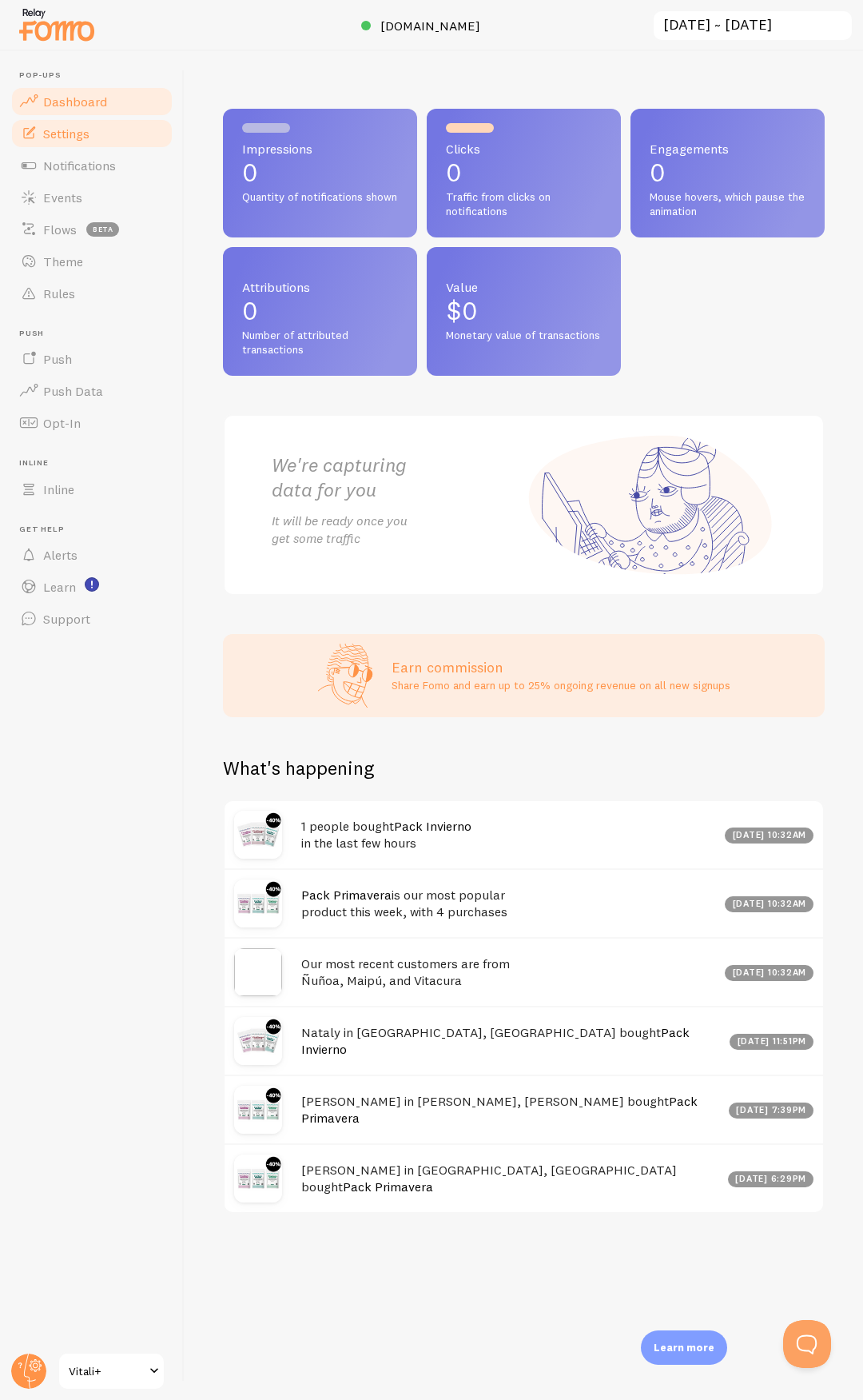
click at [126, 135] on link "Settings" at bounding box center [91, 133] width 164 height 32
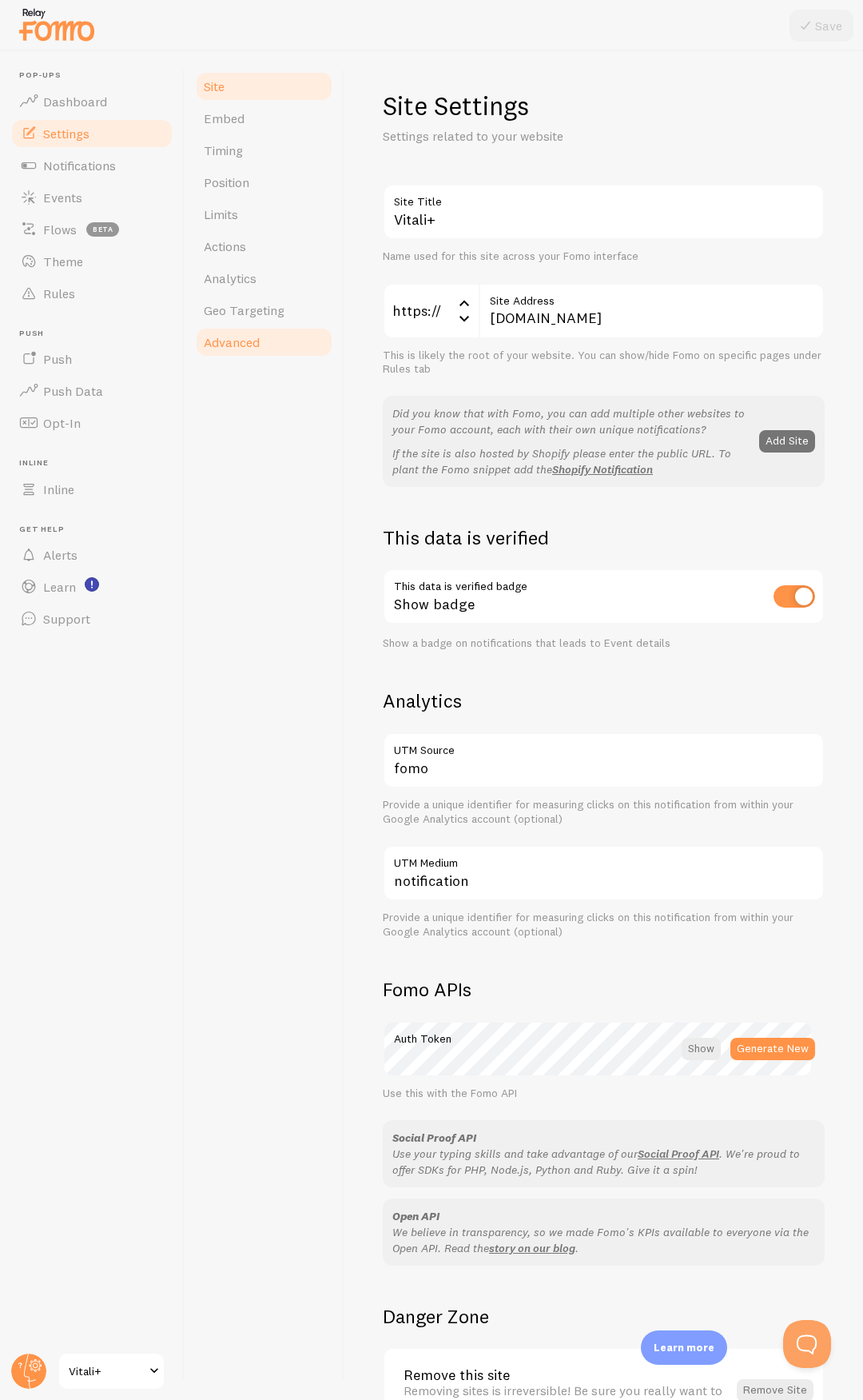
click at [278, 337] on link "Advanced" at bounding box center [264, 341] width 140 height 32
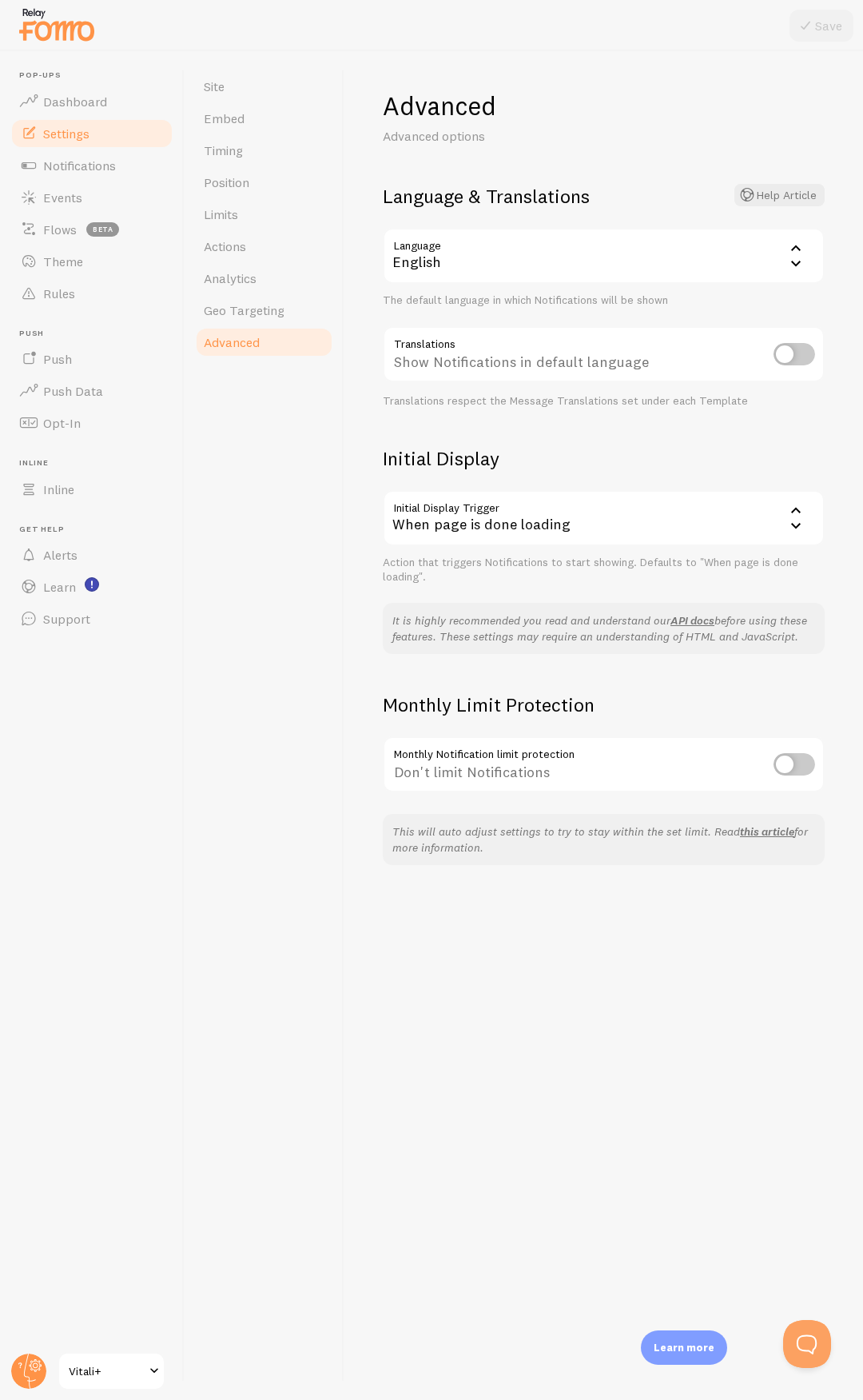
click at [677, 250] on div "English" at bounding box center [604, 256] width 442 height 56
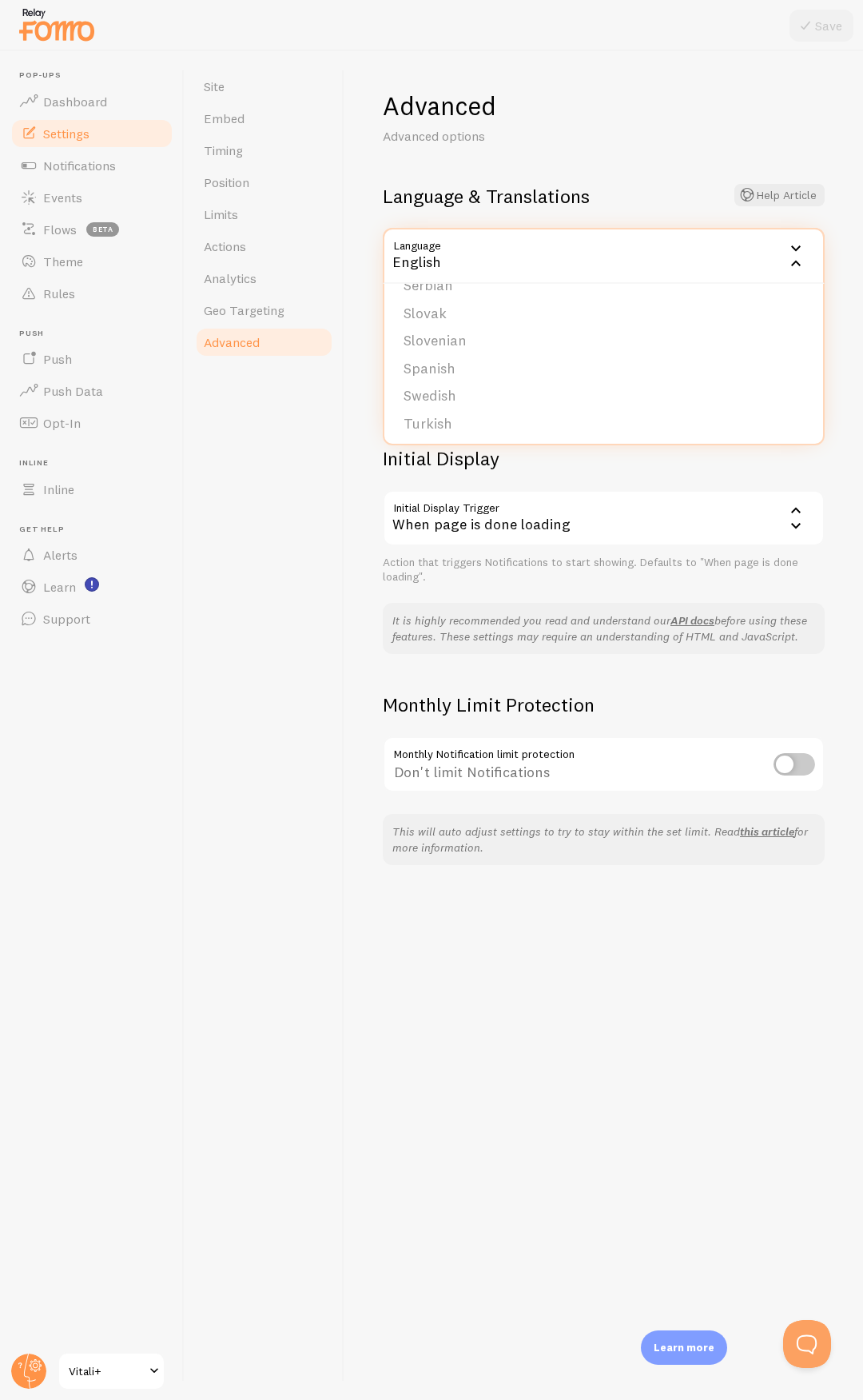
scroll to position [658, 0]
click at [462, 362] on li "Spanish" at bounding box center [604, 365] width 439 height 28
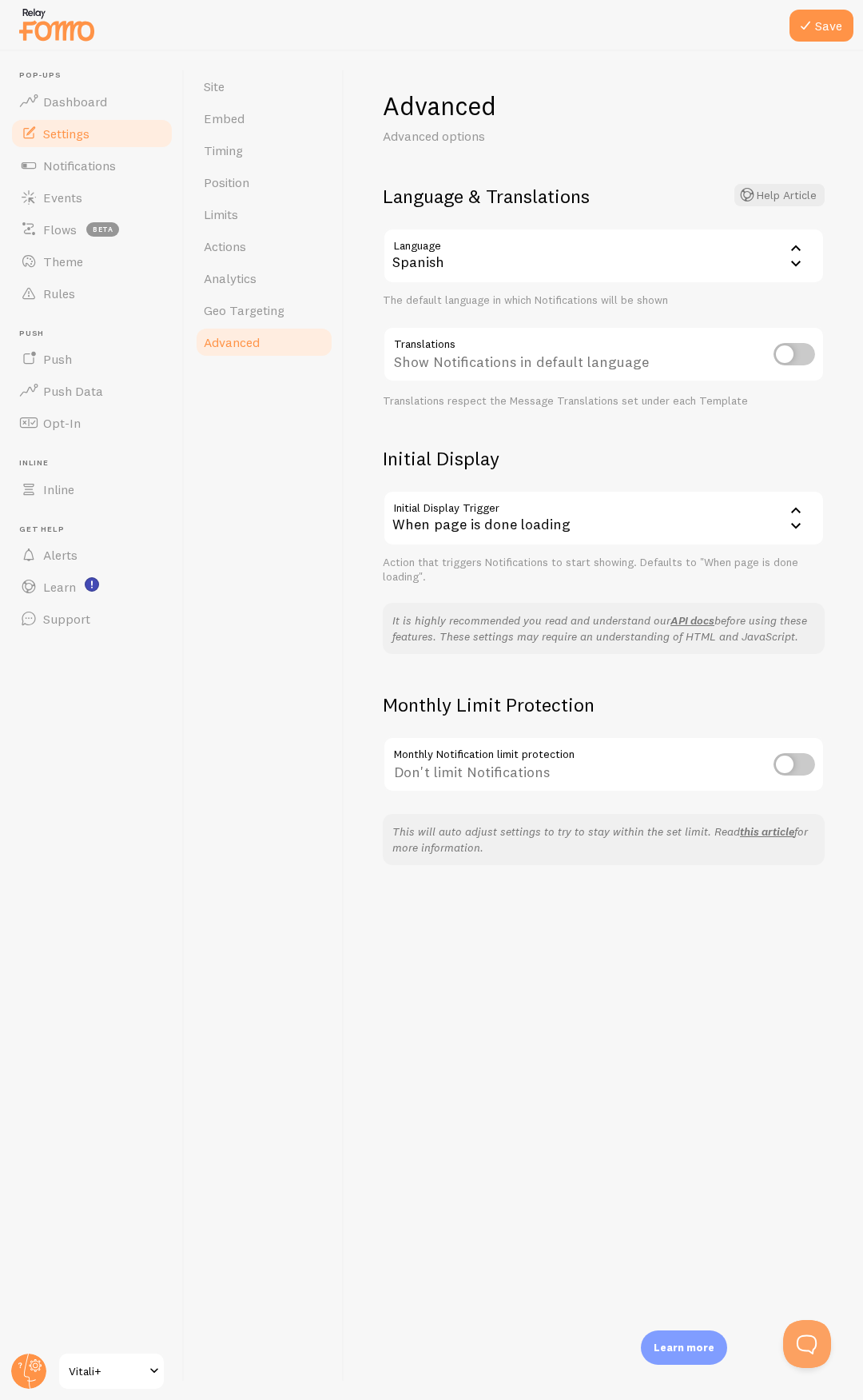
click at [808, 345] on input "checkbox" at bounding box center [794, 354] width 41 height 22
checkbox input "true"
click at [457, 530] on div "When page is done loading" at bounding box center [604, 518] width 442 height 56
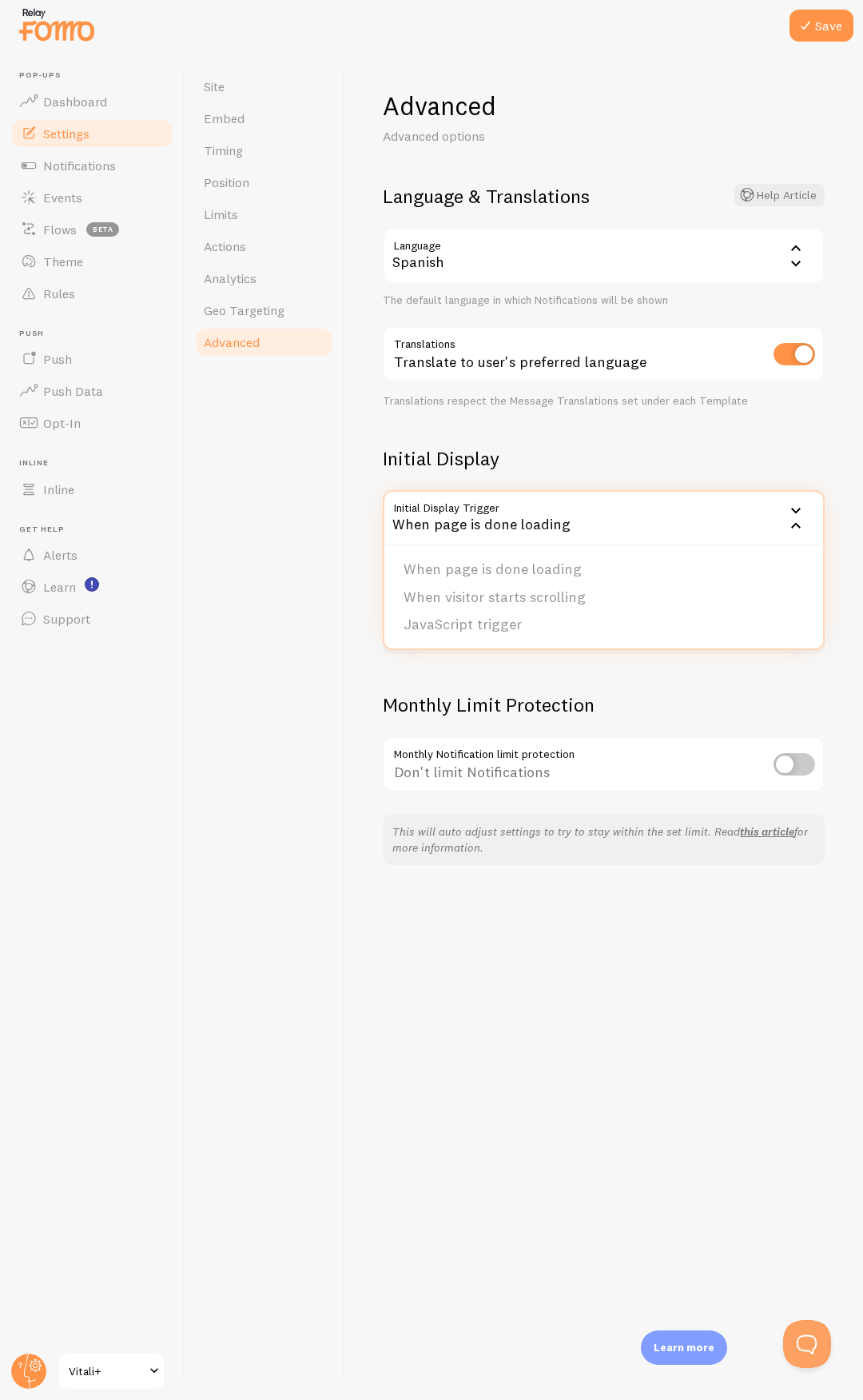
click at [464, 516] on div "When page is done loading" at bounding box center [604, 518] width 442 height 56
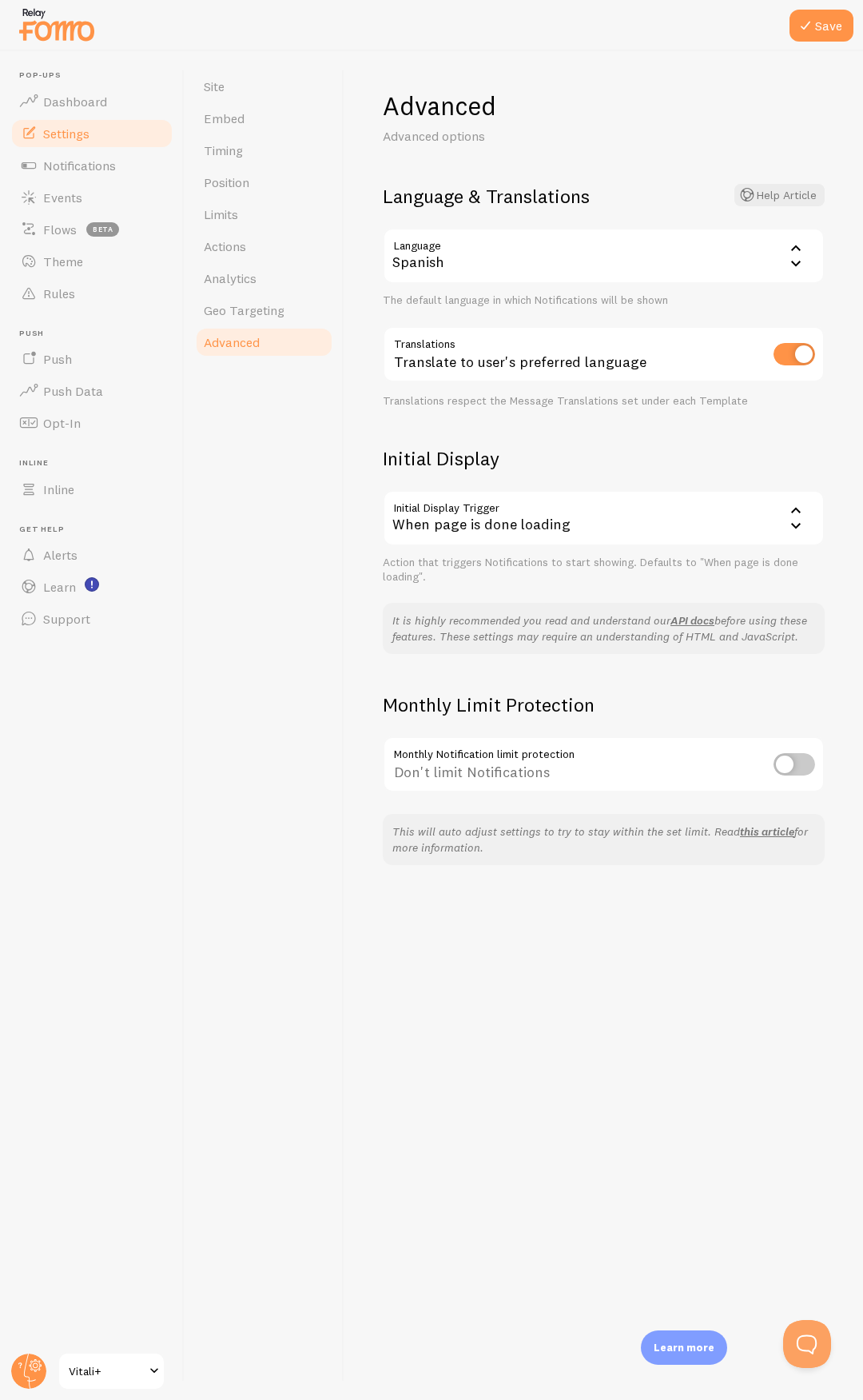
click at [811, 42] on div at bounding box center [432, 25] width 863 height 51
click at [811, 36] on button "Save" at bounding box center [822, 25] width 64 height 32
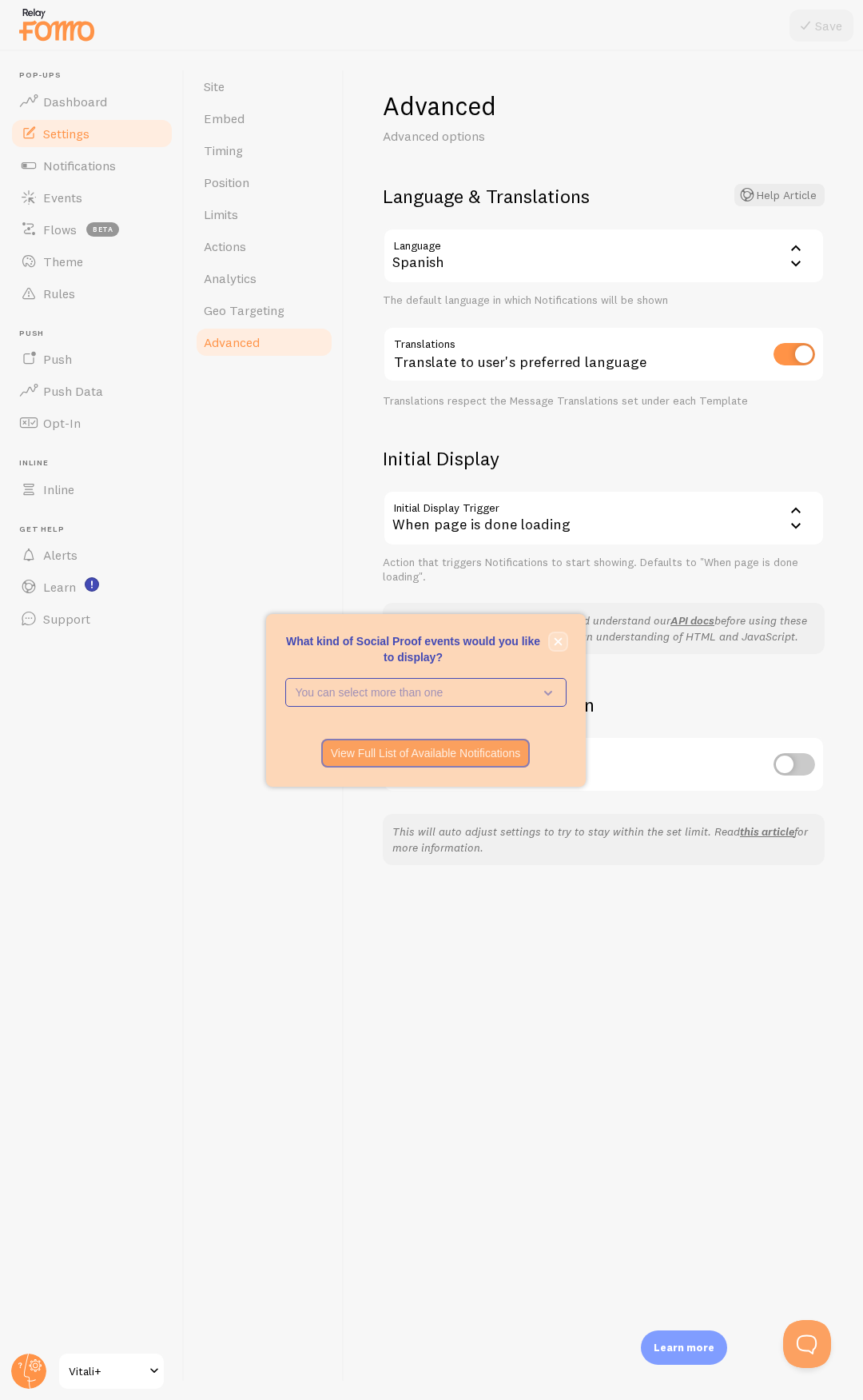
click at [562, 641] on icon "close," at bounding box center [557, 641] width 9 height 9
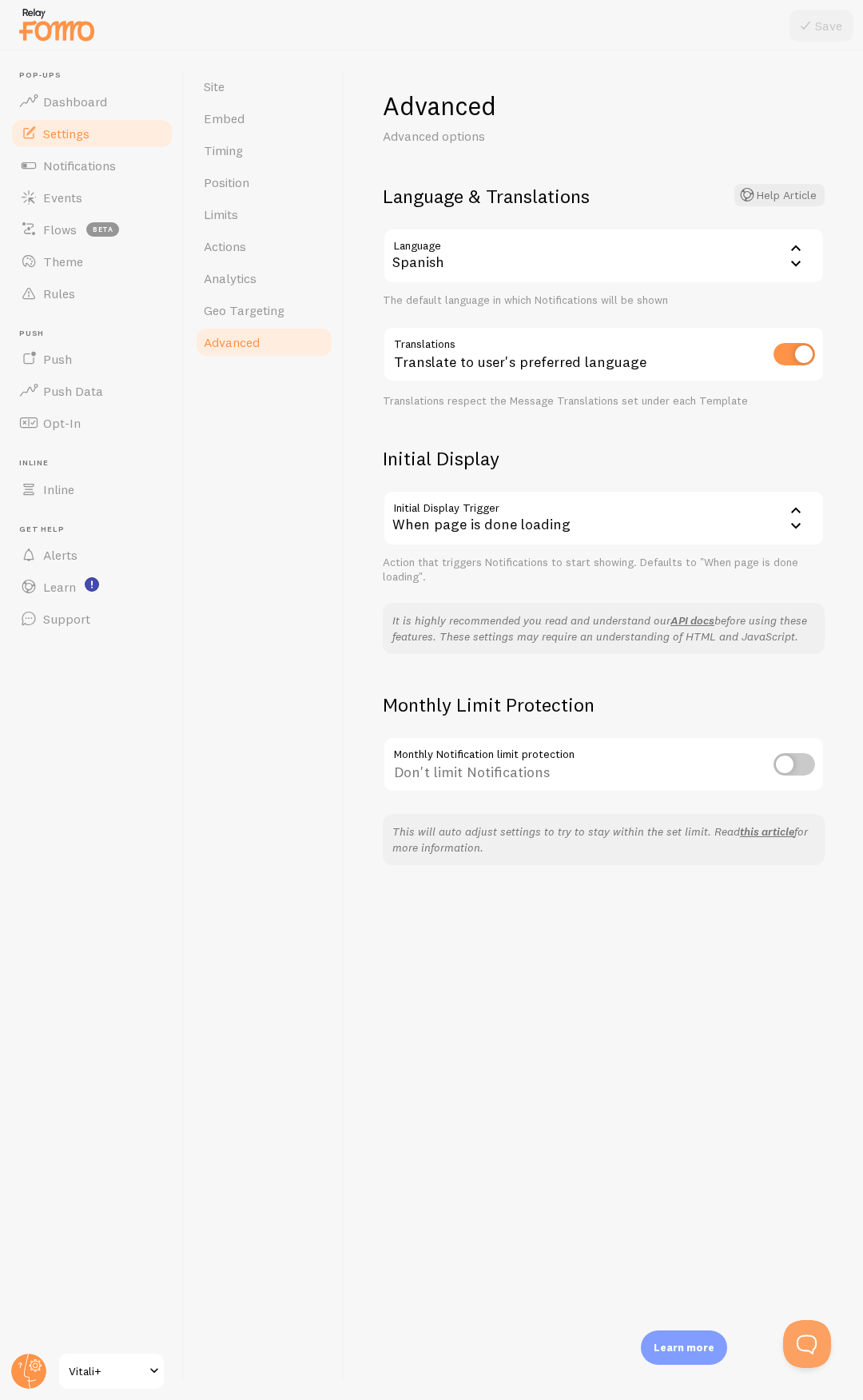
click at [289, 649] on div "Site Embed Timing Position Limits Actions Analytics Geo Targeting Advanced" at bounding box center [264, 725] width 160 height 1348
drag, startPoint x: 79, startPoint y: 415, endPoint x: 95, endPoint y: 418, distance: 16.3
click at [79, 415] on span "Opt-In" at bounding box center [62, 423] width 37 height 16
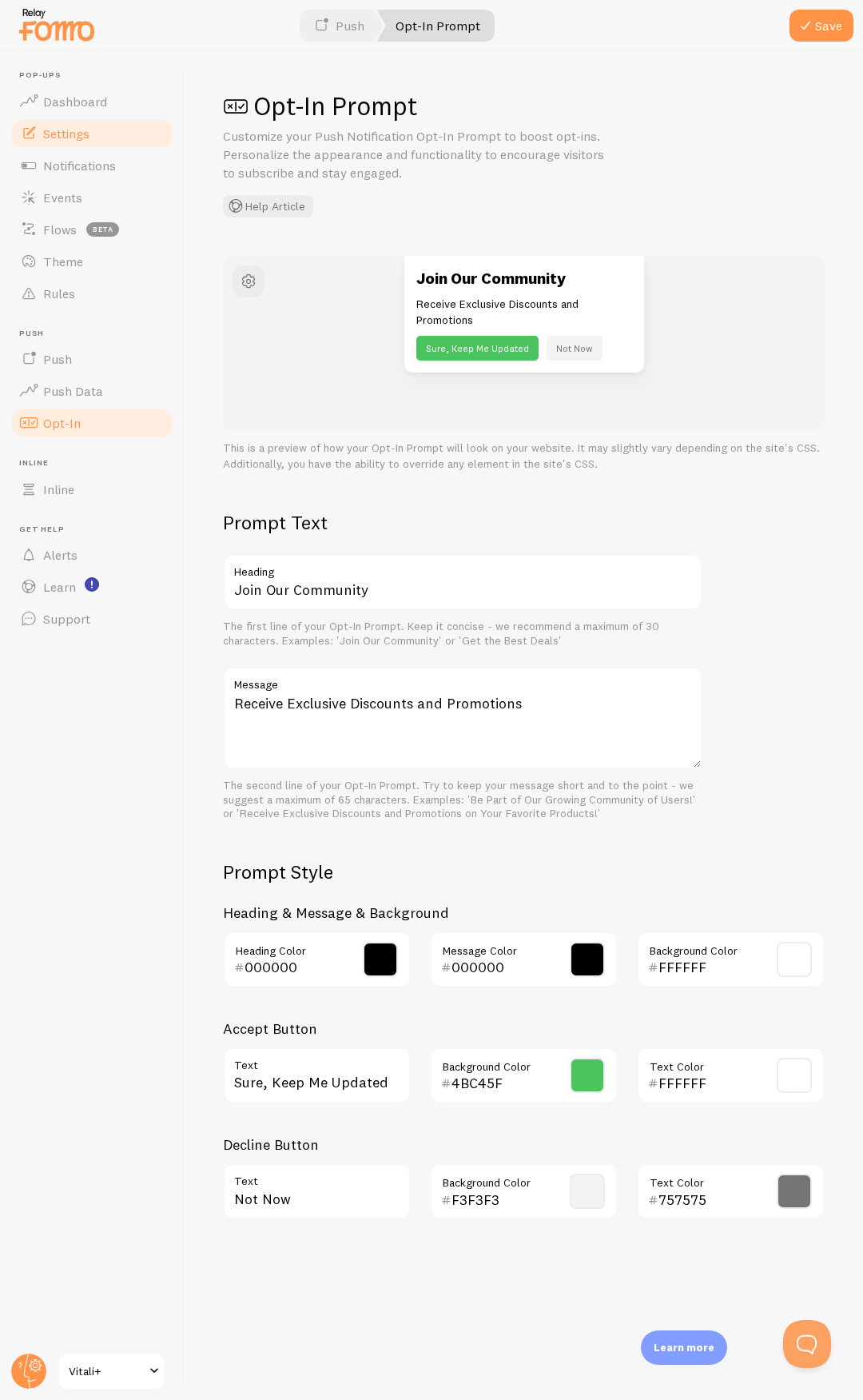
click at [87, 128] on span "Settings" at bounding box center [66, 134] width 46 height 16
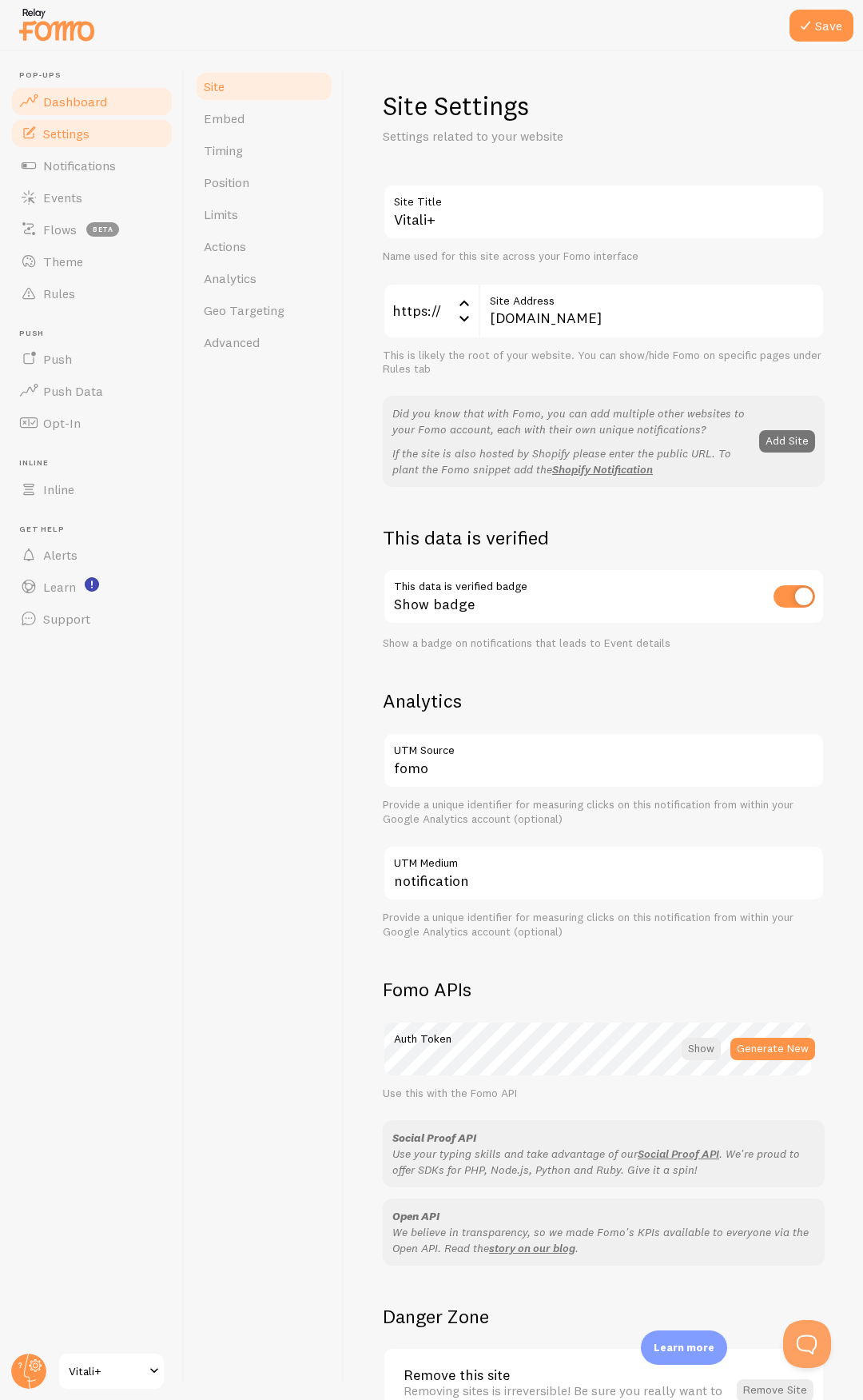
click at [105, 110] on link "Dashboard" at bounding box center [91, 101] width 164 height 32
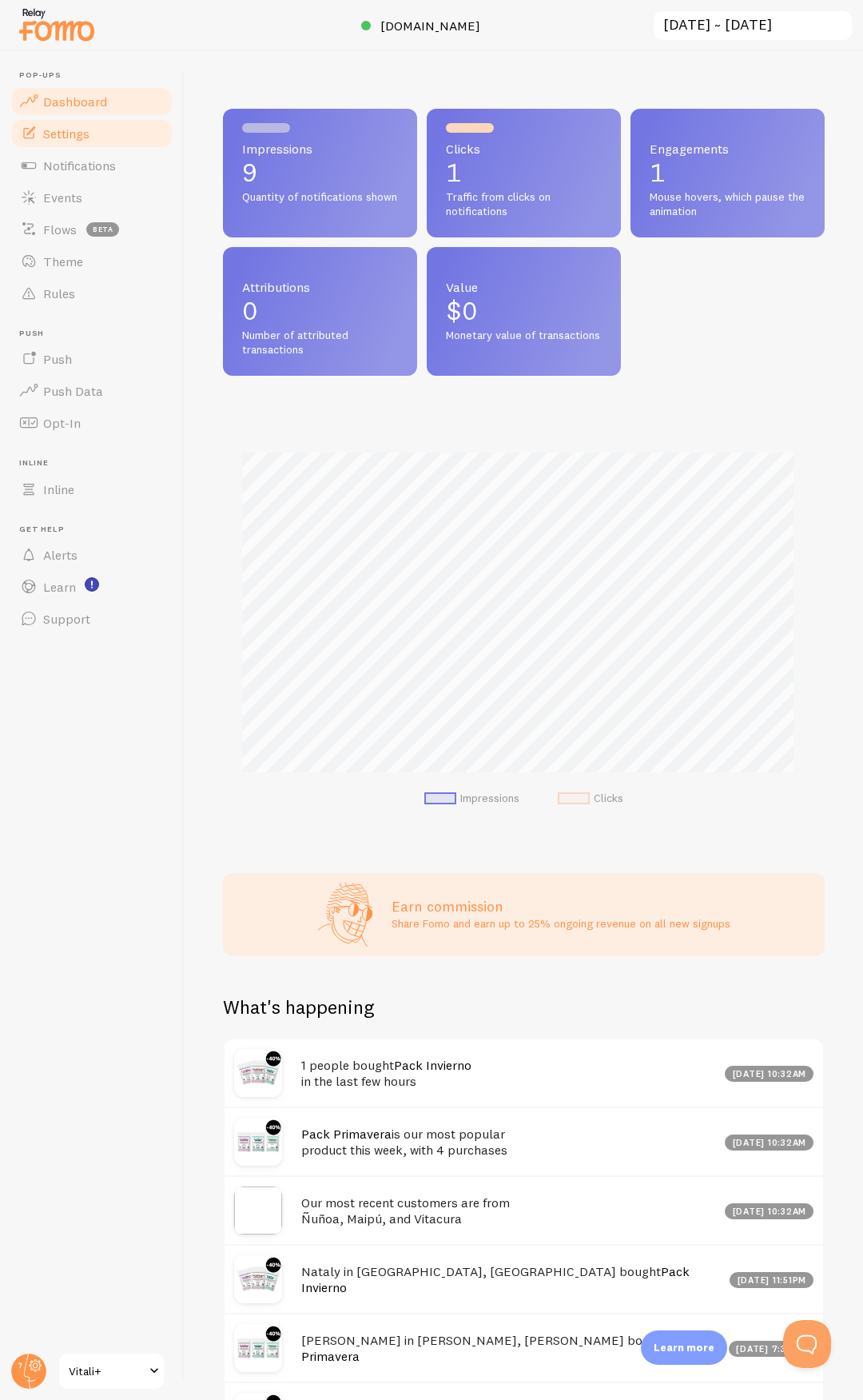
scroll to position [420, 590]
drag, startPoint x: 446, startPoint y: 200, endPoint x: 528, endPoint y: 219, distance: 84.2
click at [528, 219] on div "Clicks 1 Traffic from clicks on notifications" at bounding box center [524, 173] width 194 height 129
click at [437, 205] on div "Clicks 1 Traffic from clicks on notifications" at bounding box center [524, 173] width 194 height 129
click at [80, 165] on span "Notifications" at bounding box center [80, 165] width 73 height 16
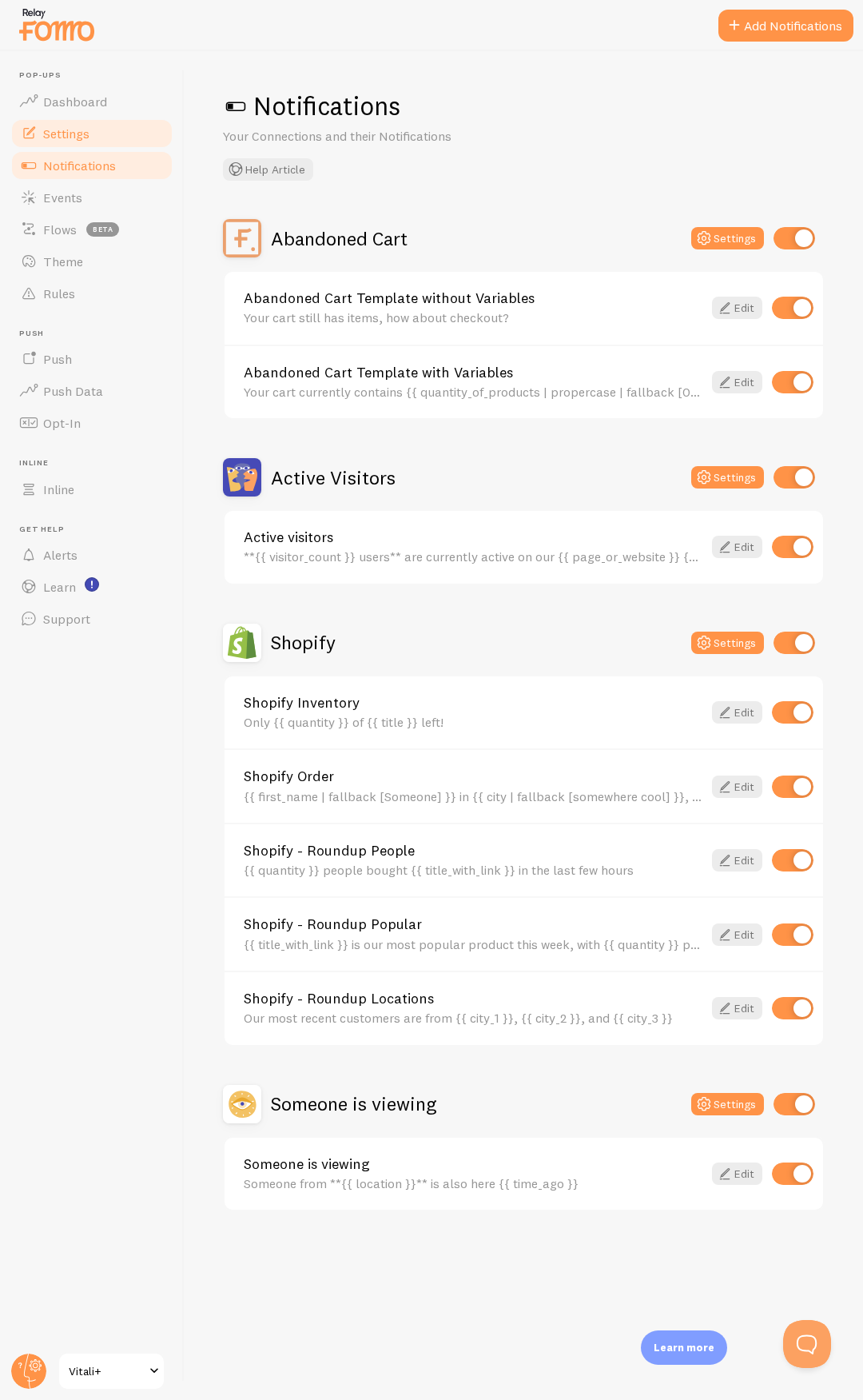
click at [79, 135] on span "Settings" at bounding box center [66, 134] width 46 height 16
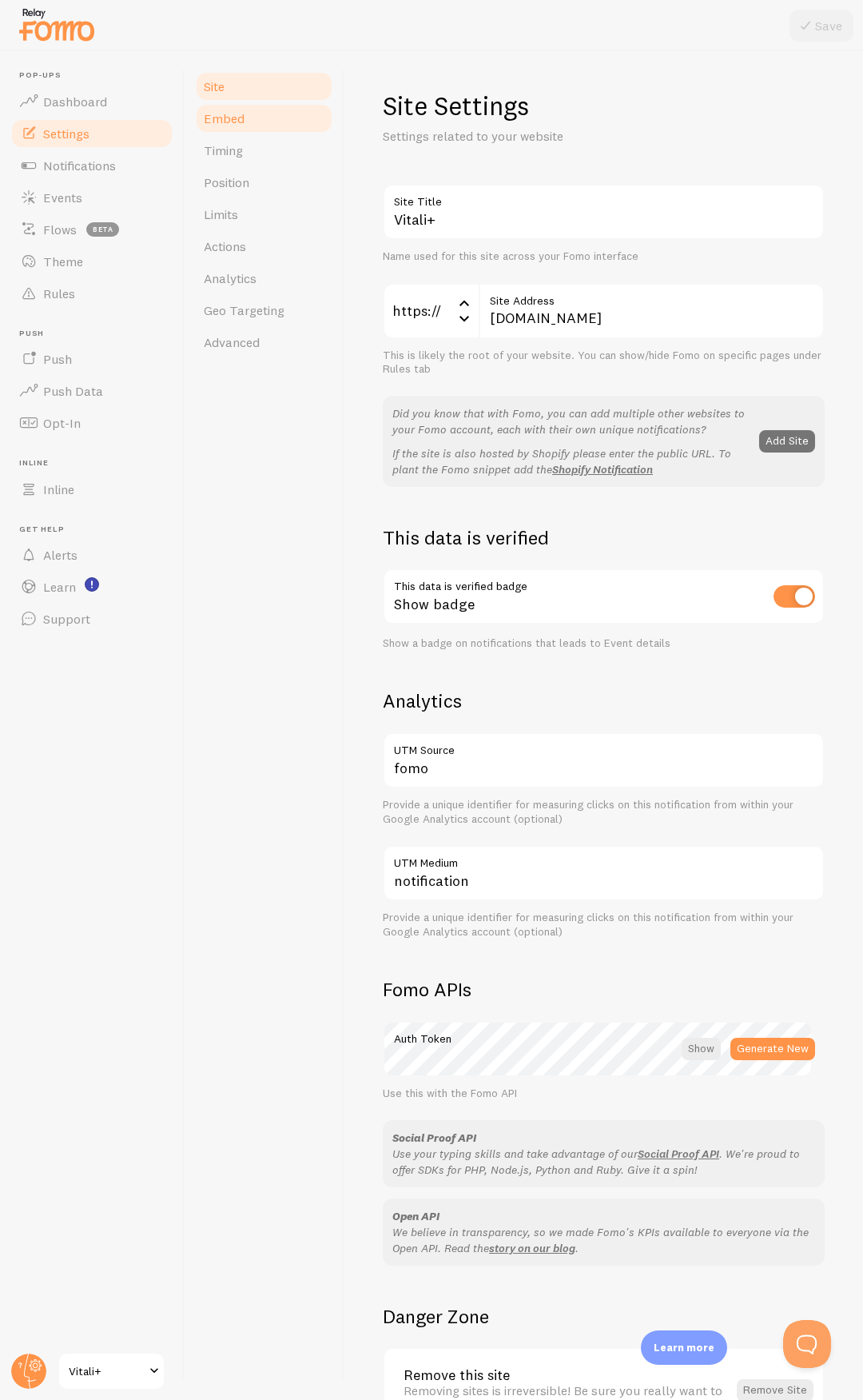
click at [227, 131] on link "Embed" at bounding box center [264, 117] width 140 height 32
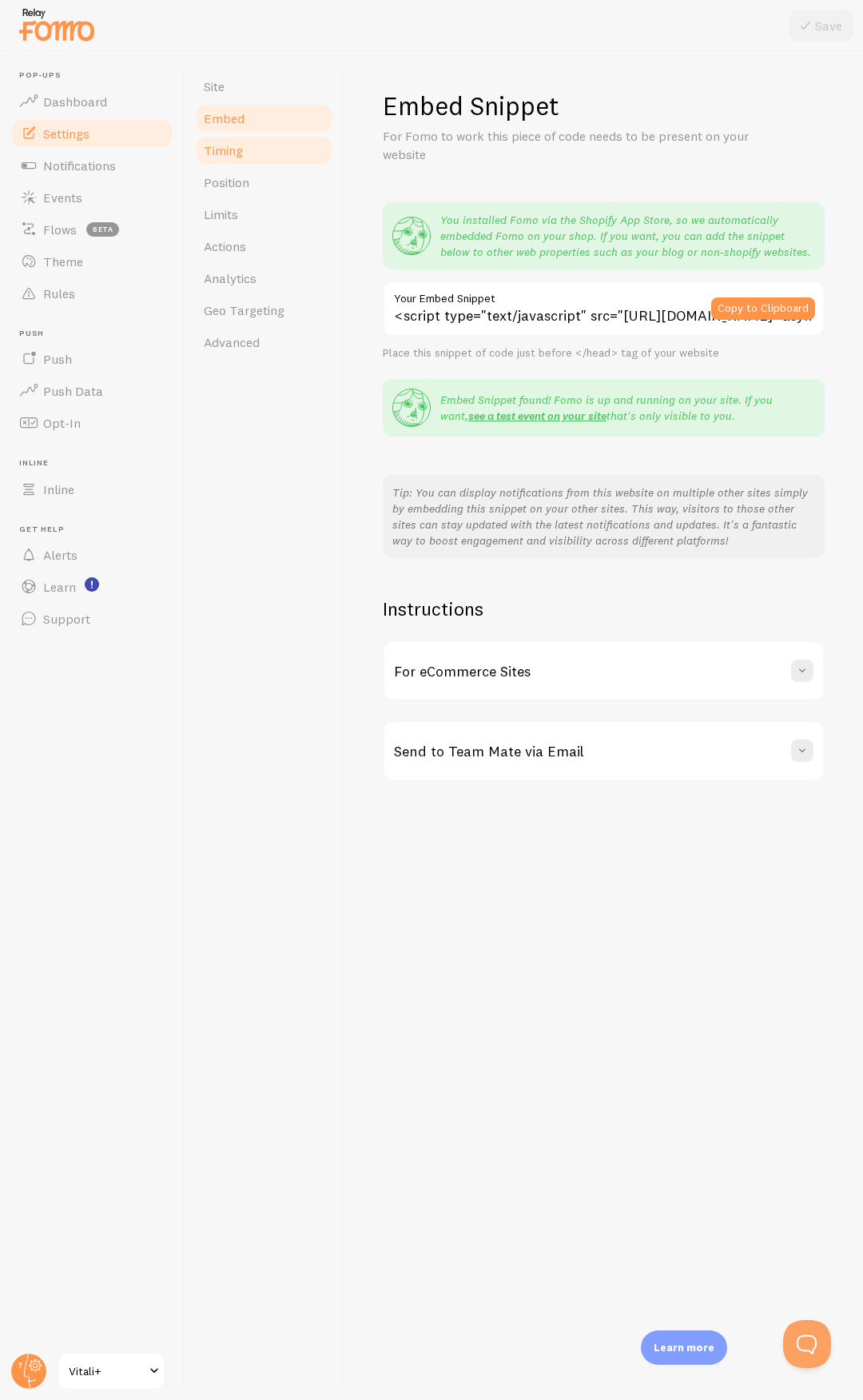
click at [242, 150] on span "Timing" at bounding box center [223, 150] width 39 height 16
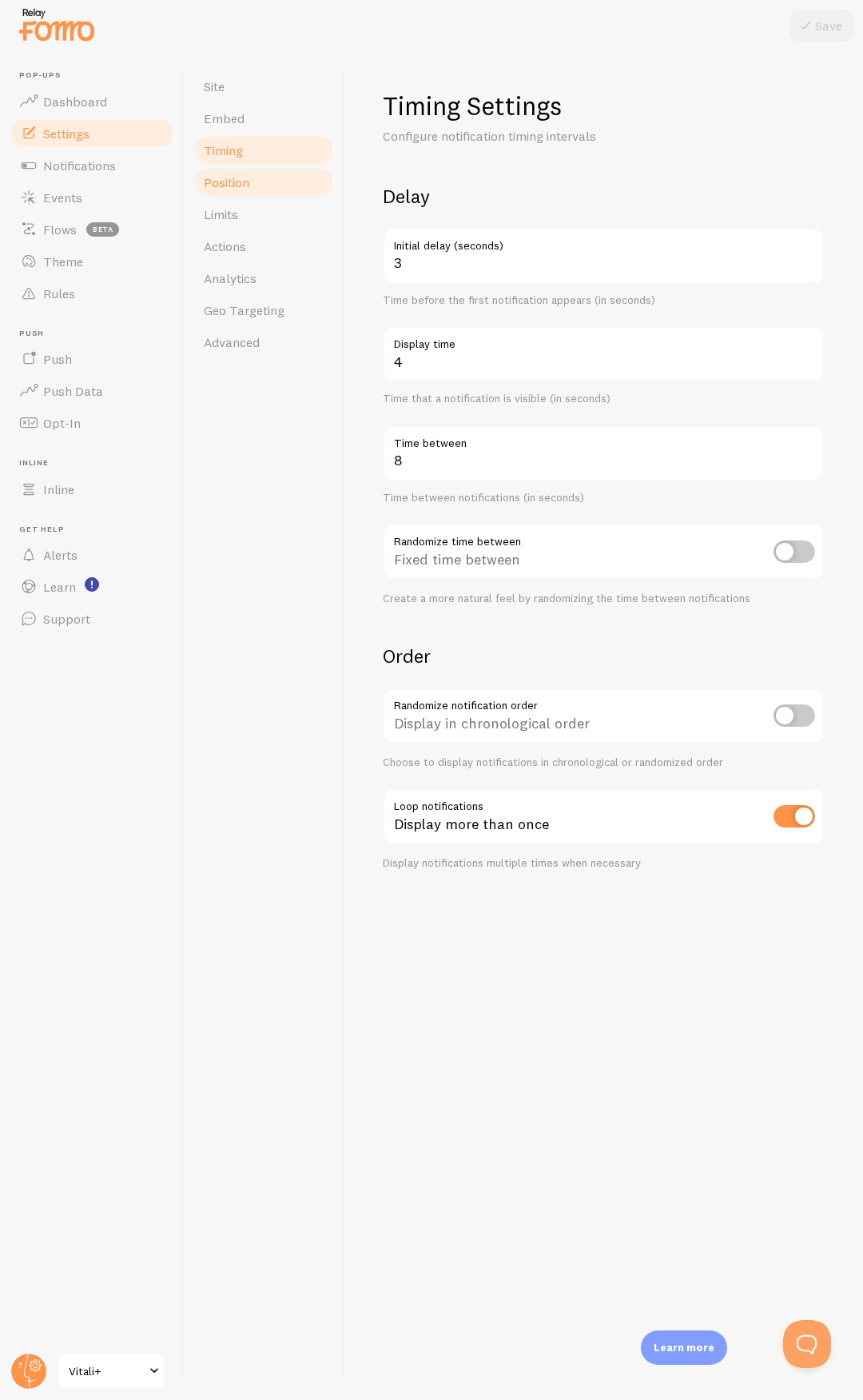
click at [251, 177] on link "Position" at bounding box center [264, 182] width 140 height 32
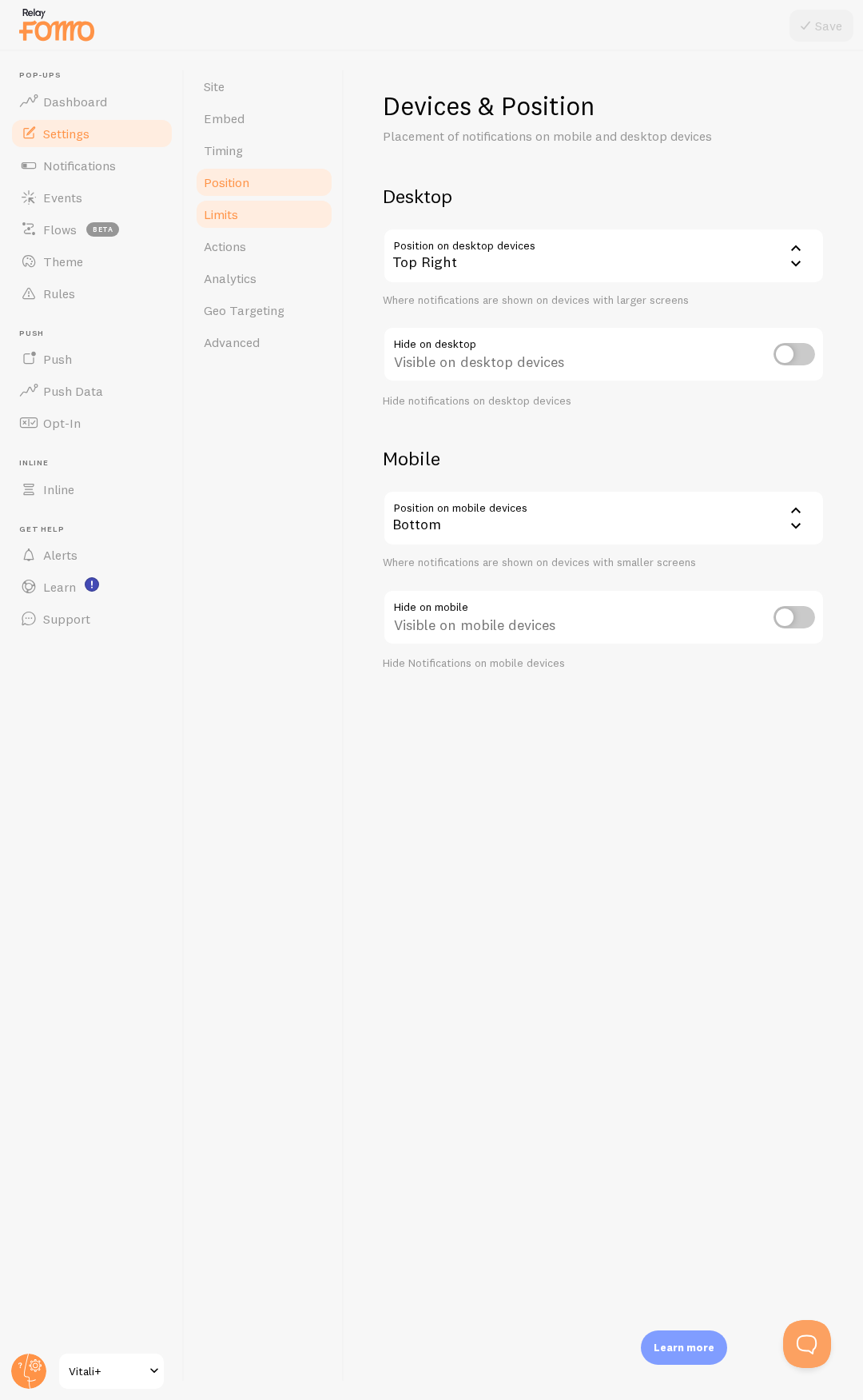
click at [246, 207] on link "Limits" at bounding box center [264, 213] width 140 height 32
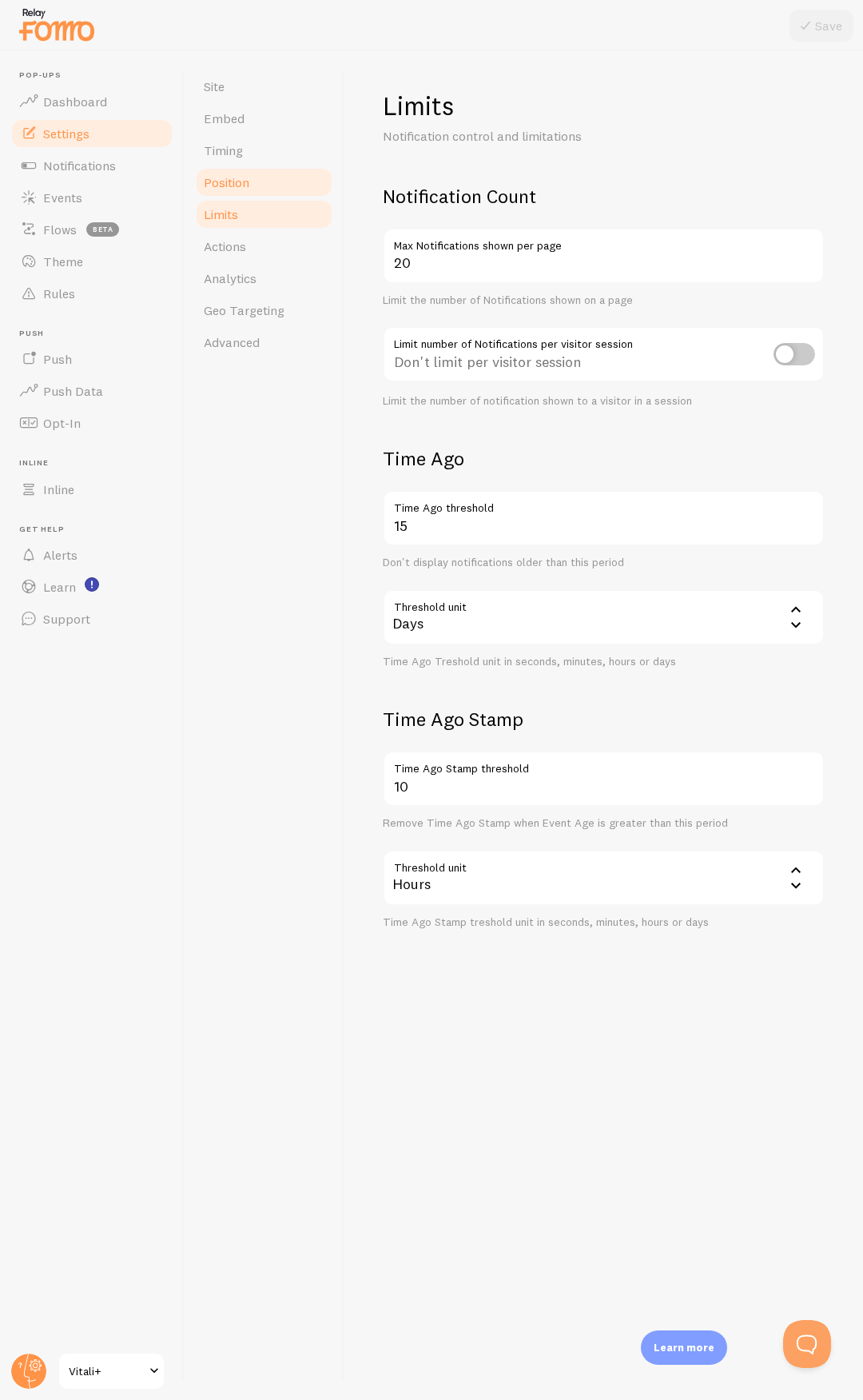
click at [239, 186] on span "Position" at bounding box center [226, 182] width 45 height 16
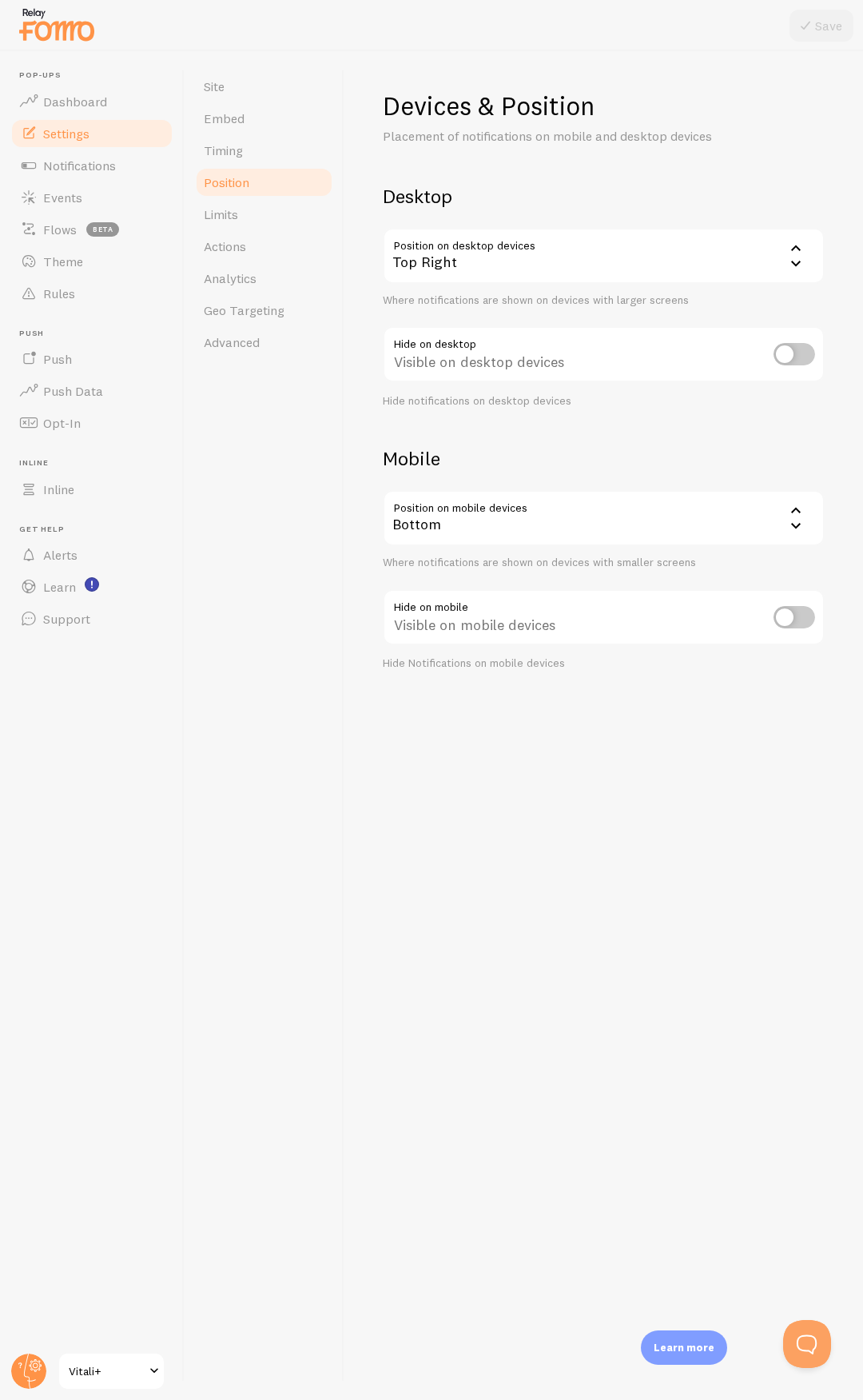
click at [445, 516] on div "Bottom" at bounding box center [604, 518] width 442 height 56
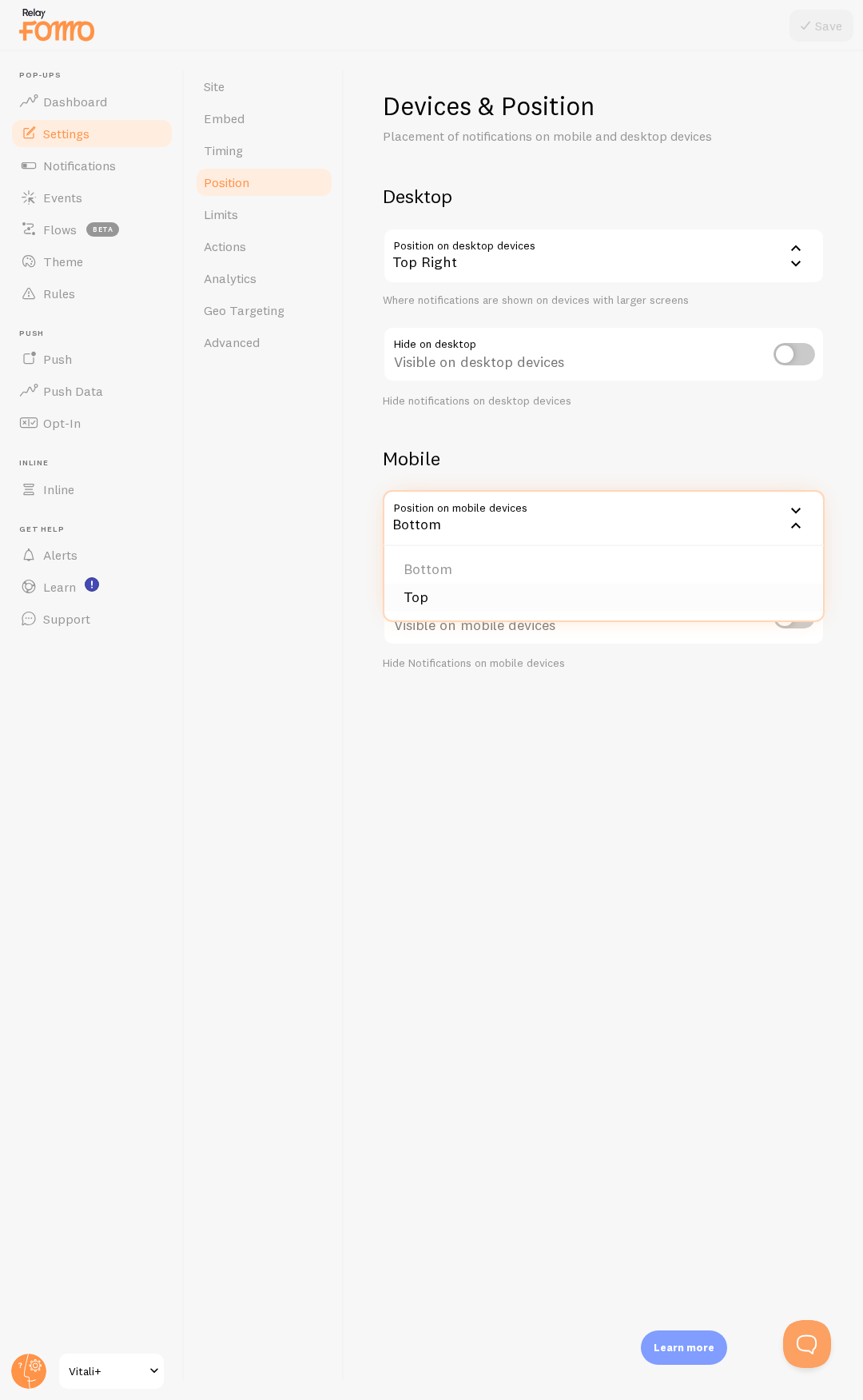
click at [432, 597] on li "Top" at bounding box center [604, 597] width 439 height 28
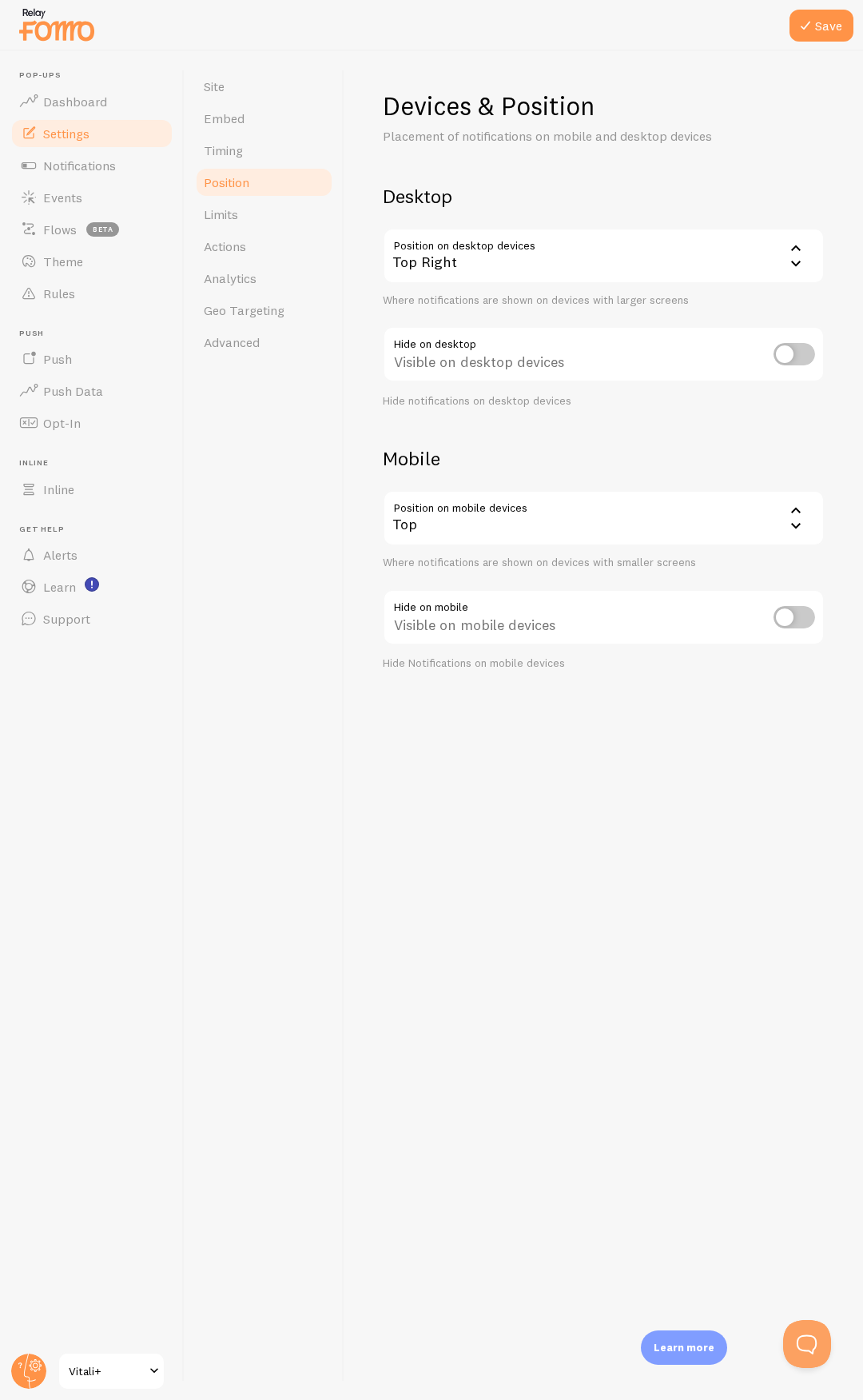
click at [408, 784] on div "Devices & Position Placement of notifications on mobile and desktop devices Des…" at bounding box center [604, 725] width 519 height 1348
click at [841, 29] on button "Save" at bounding box center [822, 25] width 64 height 32
click at [250, 348] on span "Advanced" at bounding box center [232, 342] width 56 height 16
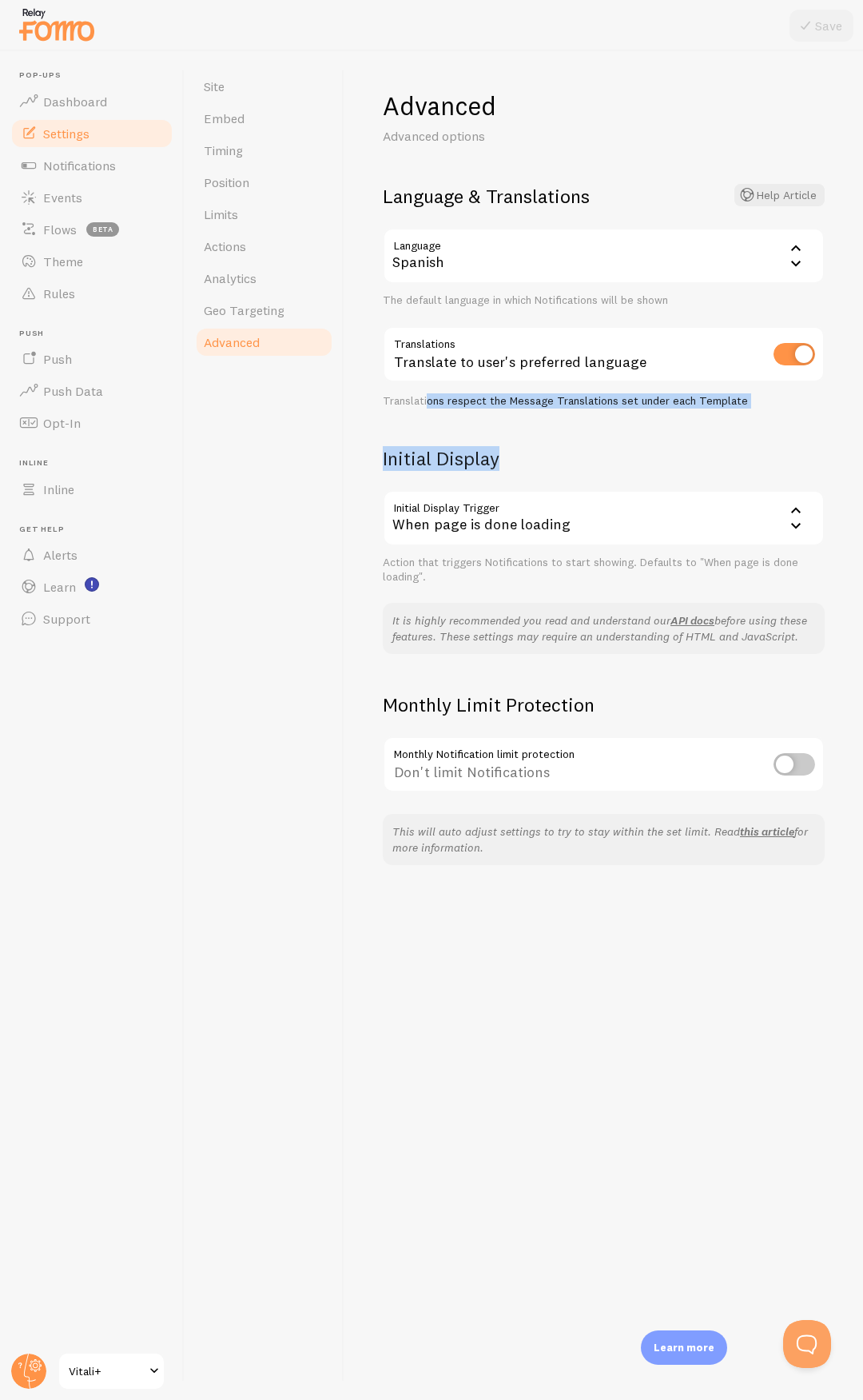
drag, startPoint x: 426, startPoint y: 404, endPoint x: 562, endPoint y: 411, distance: 136.2
click at [562, 411] on form "Language & Translations Help Article Language es Spanish English Arabic Bulgari…" at bounding box center [604, 383] width 442 height 400
click at [558, 458] on h2 "Initial Display" at bounding box center [604, 458] width 442 height 25
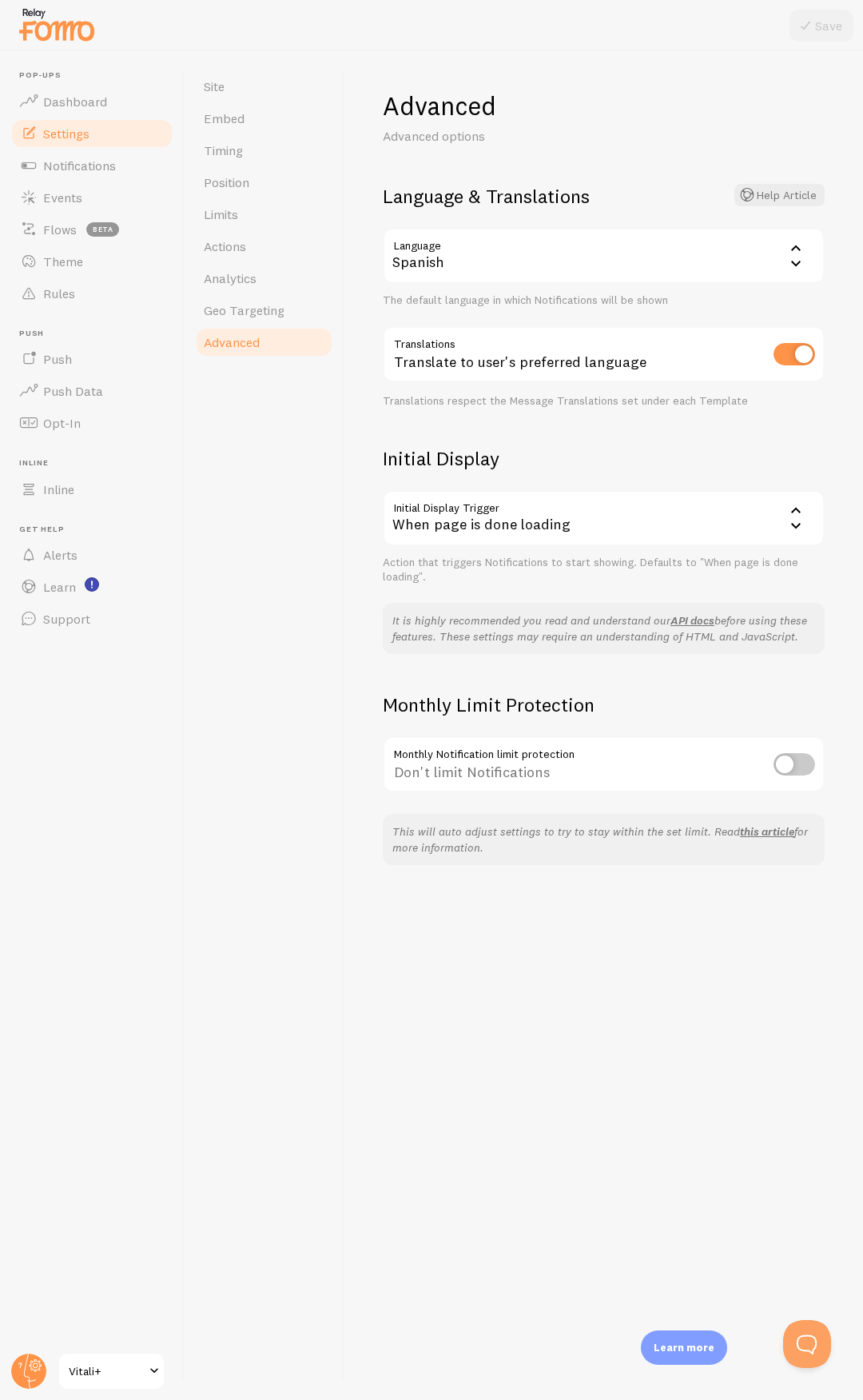
click at [476, 528] on div "When page is done loading" at bounding box center [604, 518] width 442 height 56
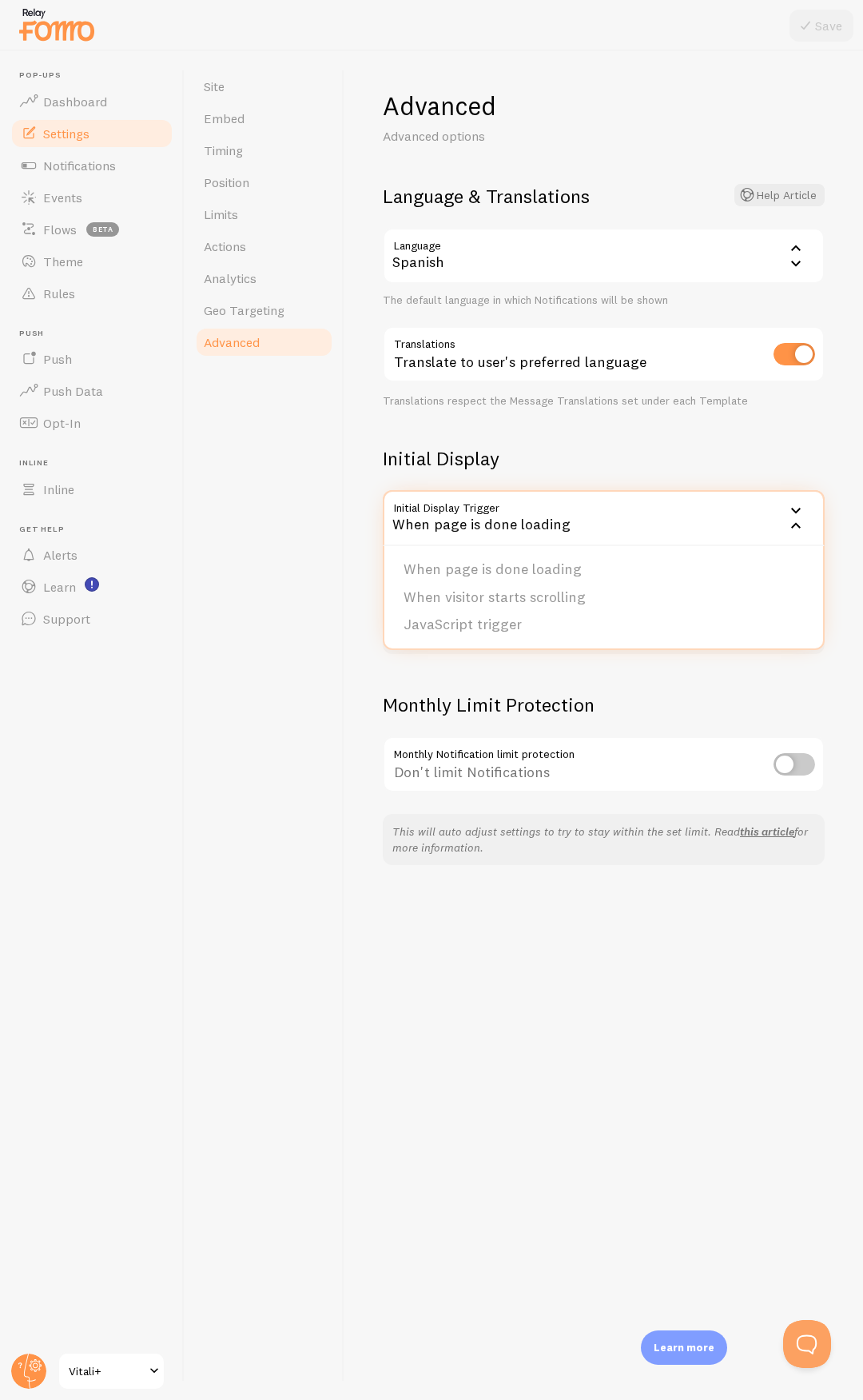
click at [479, 520] on div "When page is done loading" at bounding box center [604, 518] width 442 height 56
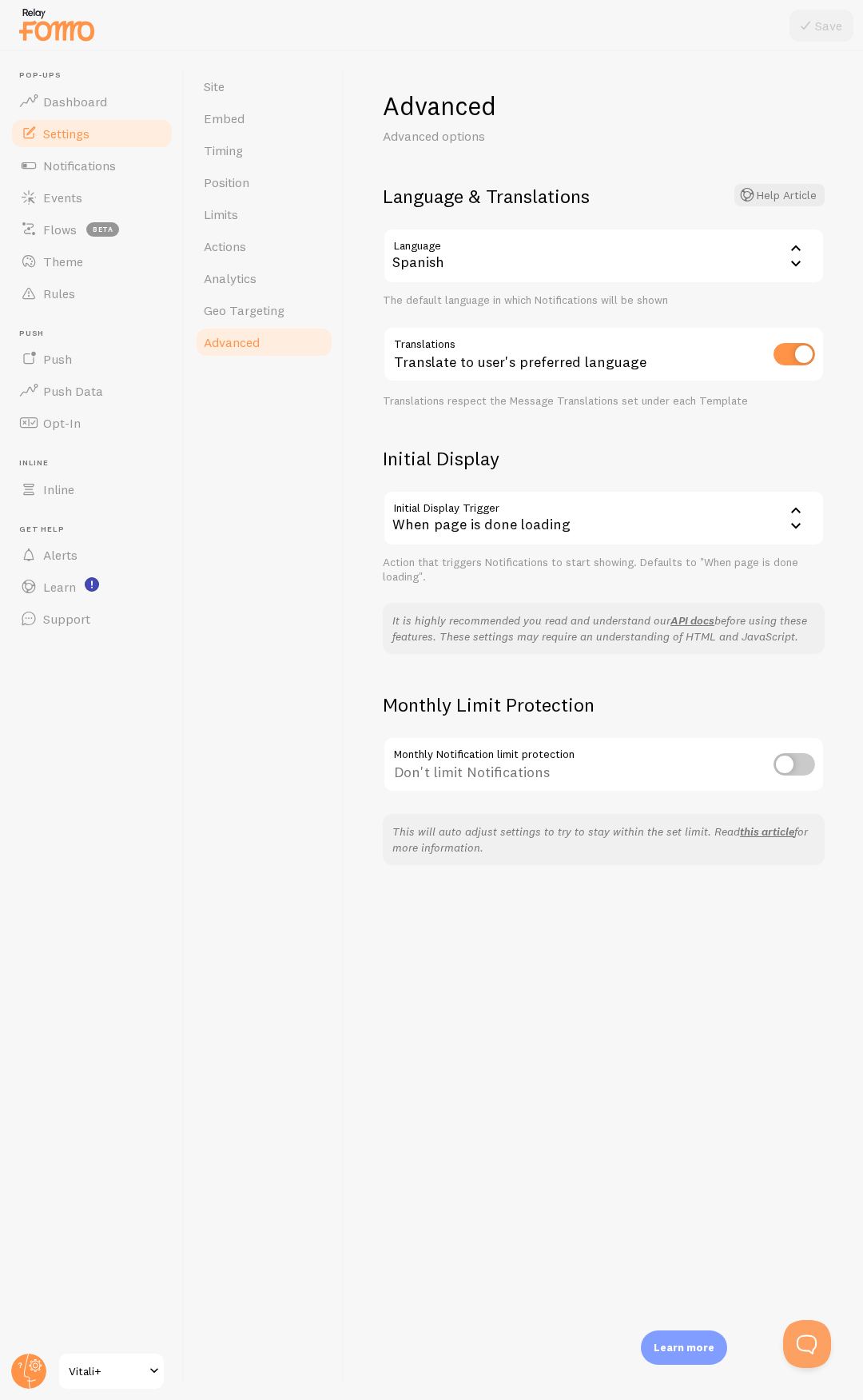
click at [513, 678] on div "Advanced Advanced options Language & Translations Help Article Language es Span…" at bounding box center [604, 477] width 442 height 775
drag, startPoint x: 563, startPoint y: 647, endPoint x: 557, endPoint y: 844, distance: 197.1
click at [563, 649] on div "It is highly recommended you read and understand our API docs before using thes…" at bounding box center [604, 627] width 442 height 51
click at [235, 653] on div "Site Embed Timing Position Limits Actions Analytics Geo Targeting Advanced" at bounding box center [264, 725] width 160 height 1348
click at [92, 621] on link "Support" at bounding box center [91, 618] width 164 height 32
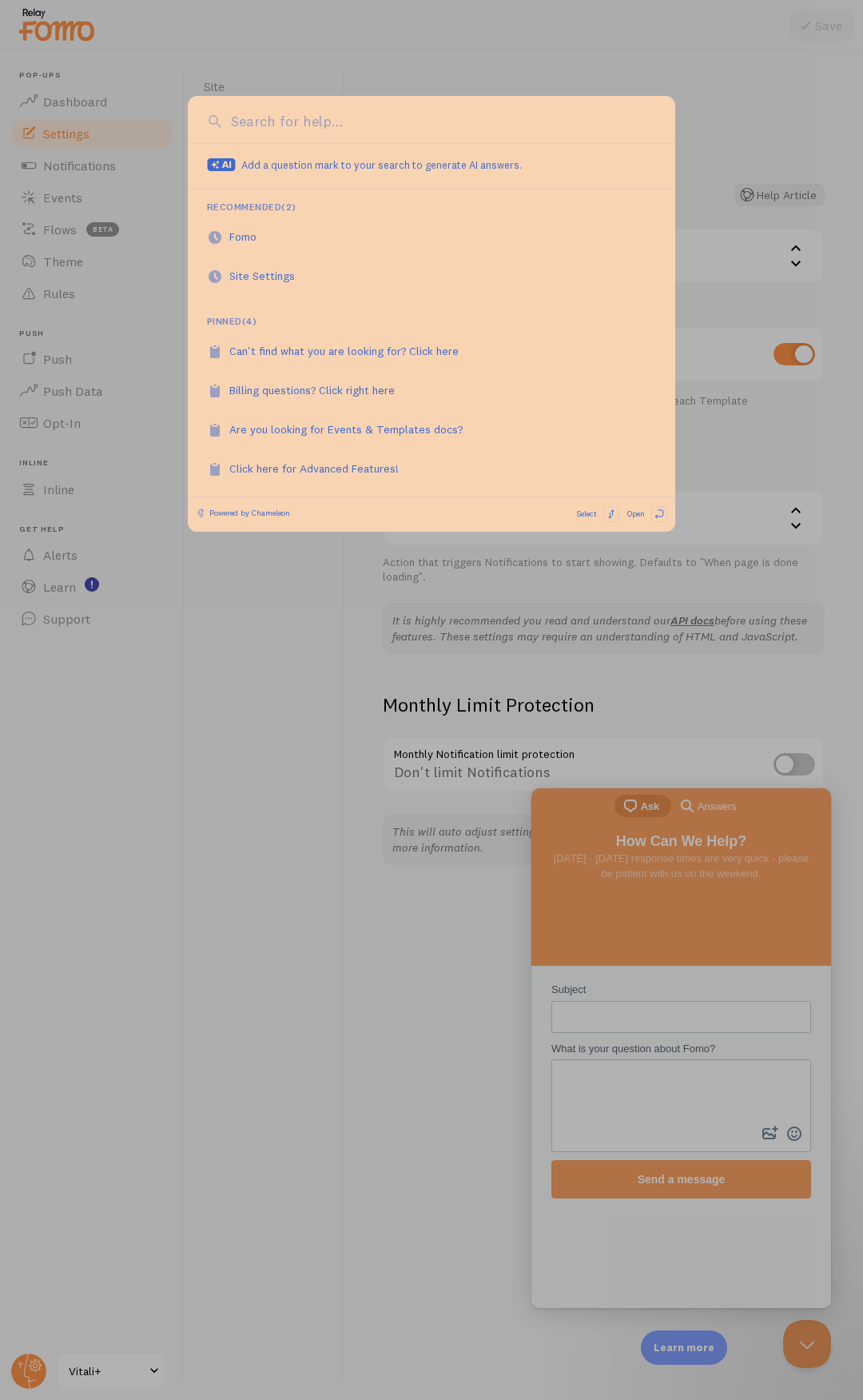
click at [252, 635] on div at bounding box center [432, 700] width 863 height 1400
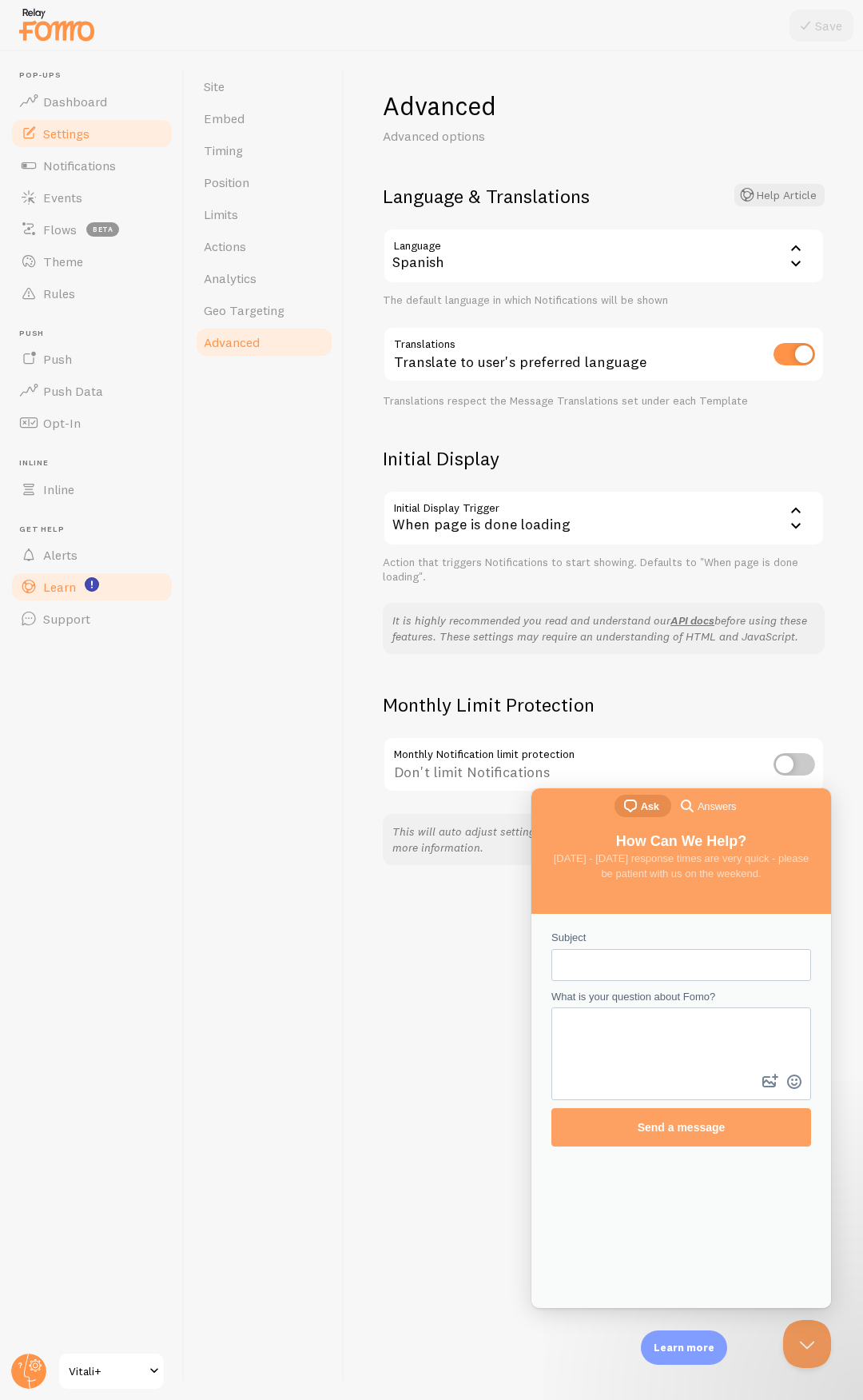
click at [74, 573] on link "Learn" at bounding box center [91, 586] width 164 height 32
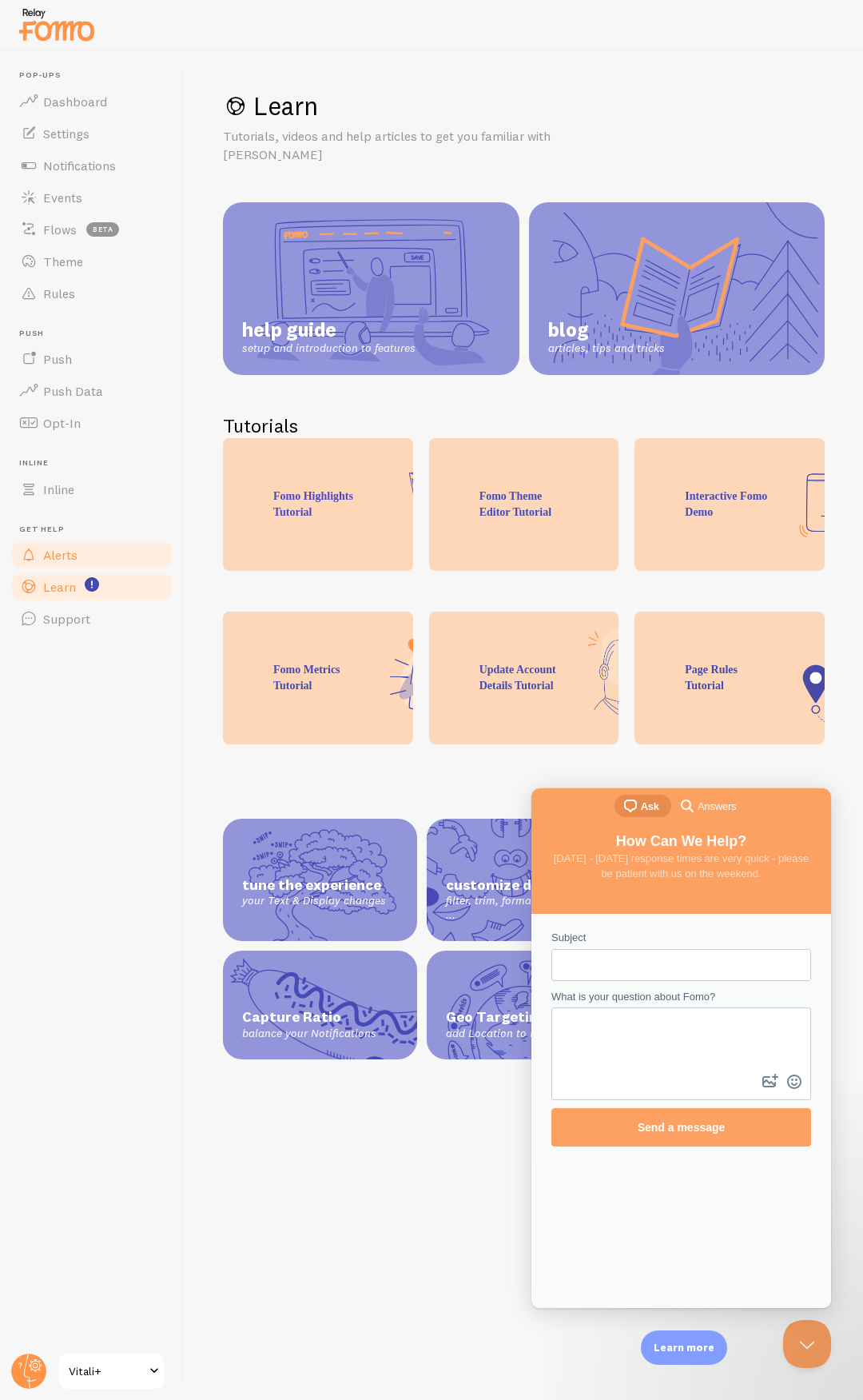
click at [66, 558] on span "Alerts" at bounding box center [61, 554] width 35 height 16
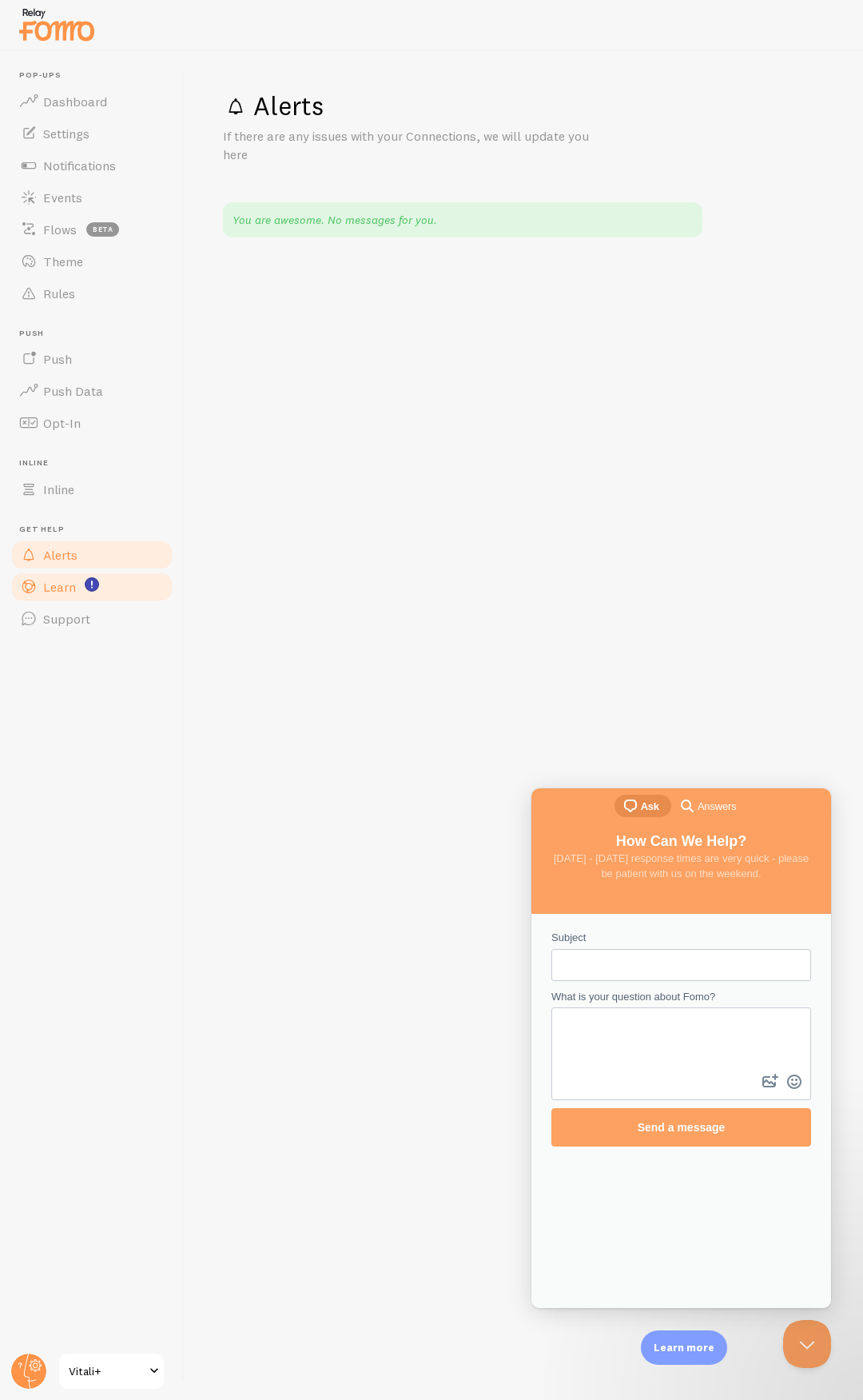
click at [77, 583] on link "Learn" at bounding box center [91, 586] width 164 height 32
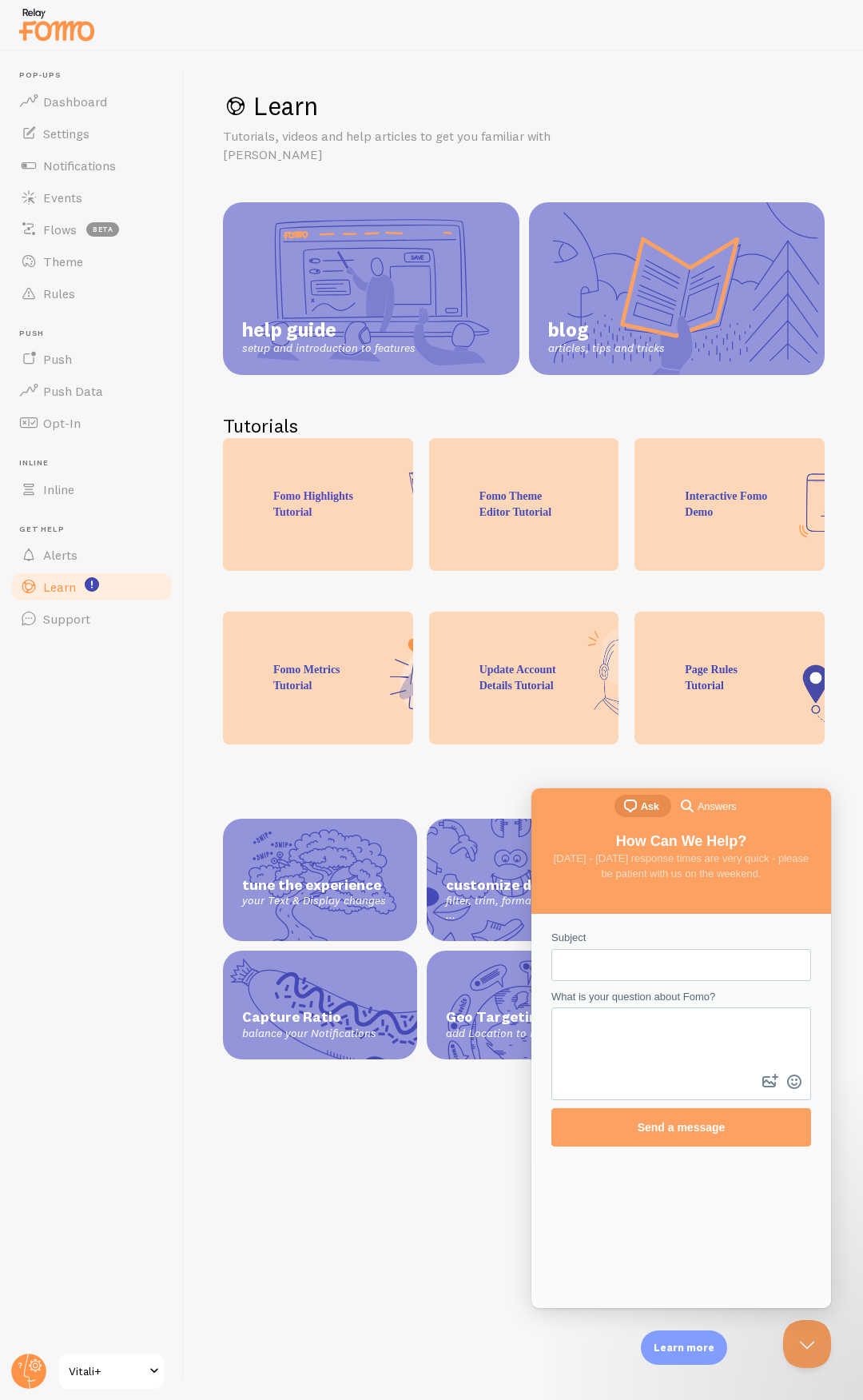
click at [297, 297] on link "help guide setup and introduction to features" at bounding box center [371, 288] width 297 height 173
click at [92, 158] on span "Notifications" at bounding box center [80, 165] width 73 height 16
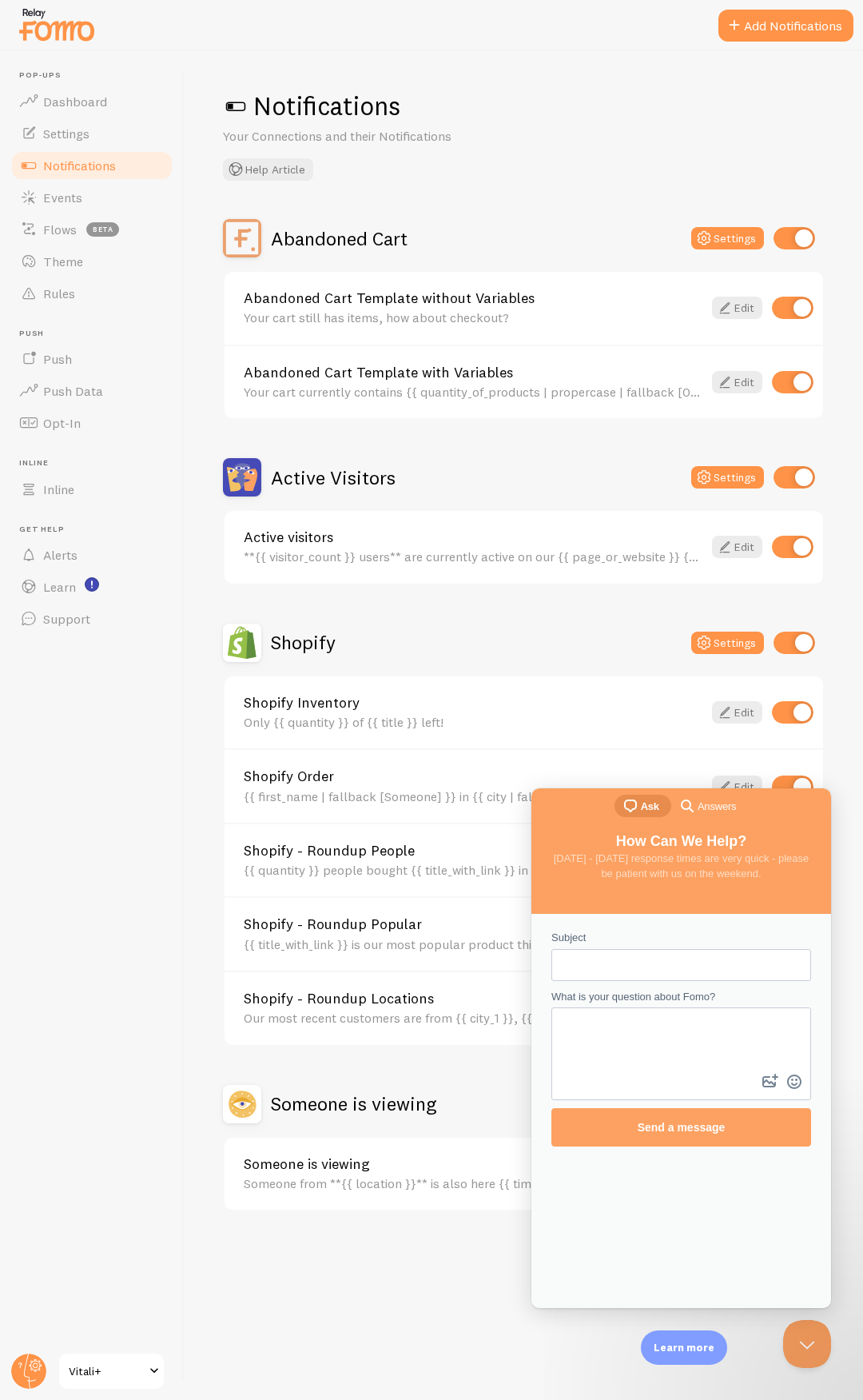
click at [477, 477] on div "Active Visitors Settings" at bounding box center [524, 478] width 602 height 38
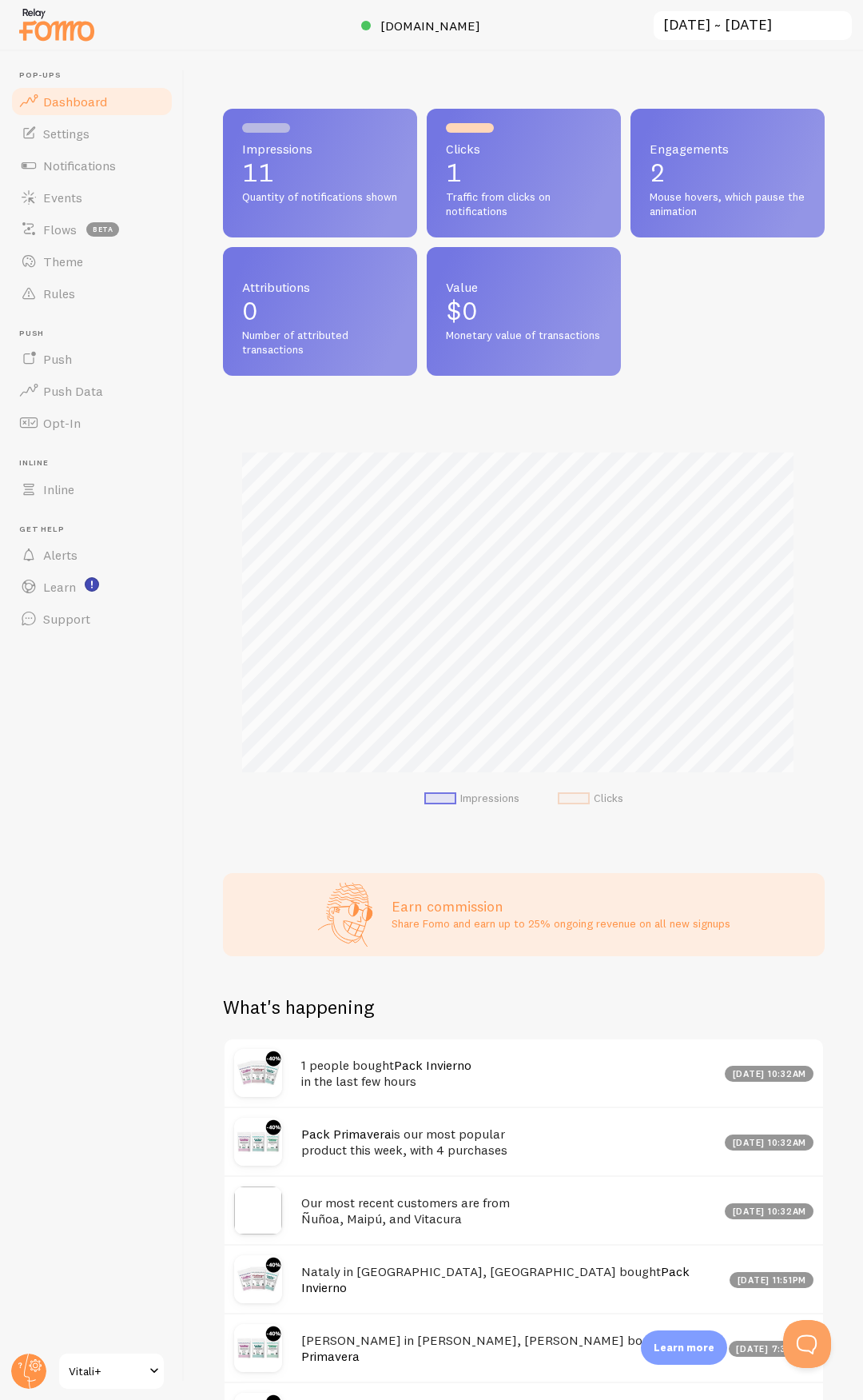
scroll to position [420, 590]
